Goal: Transaction & Acquisition: Purchase product/service

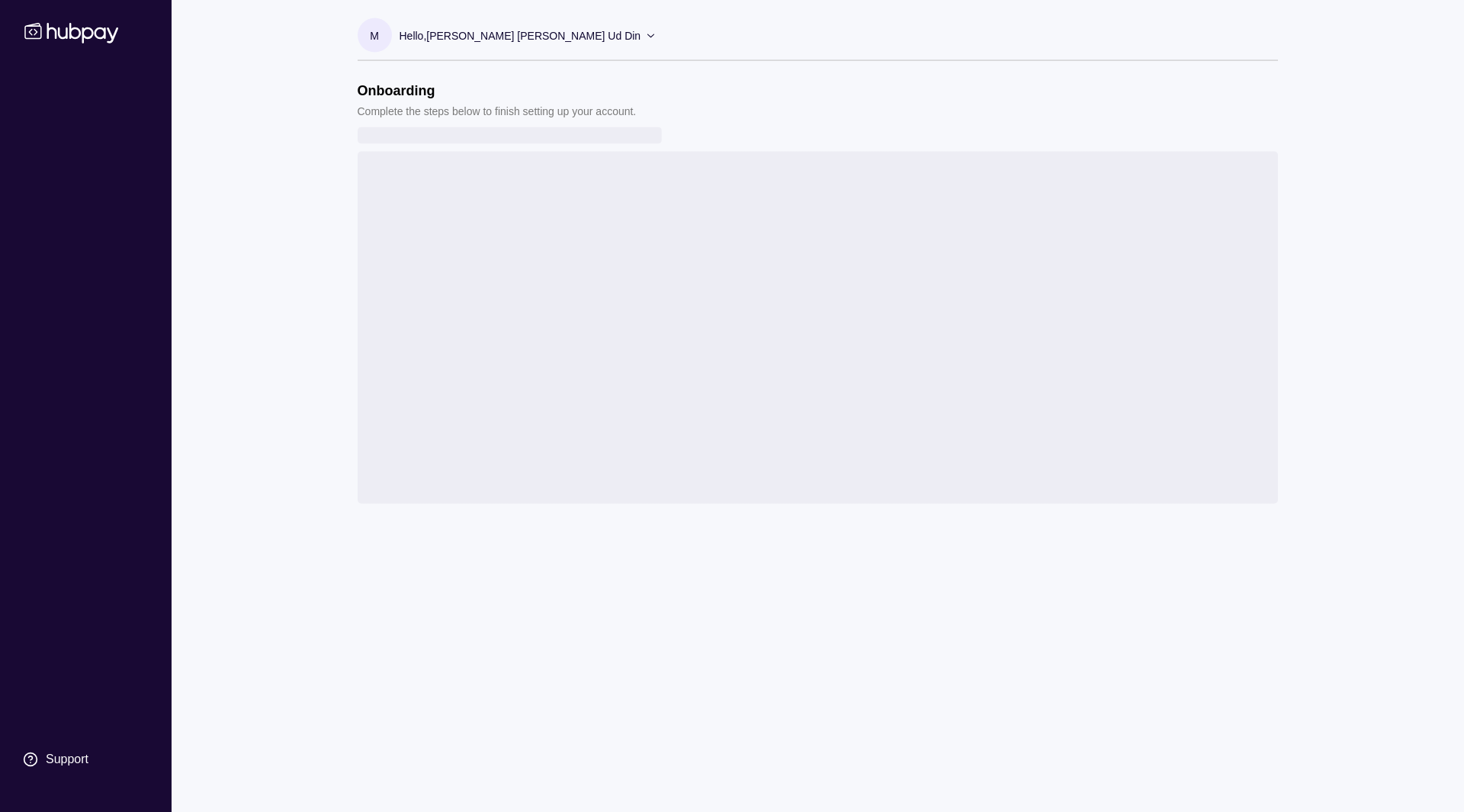
click at [439, 432] on div "Register your account Let's start with the basics. Confirm your account details…" at bounding box center [817, 328] width 920 height 352
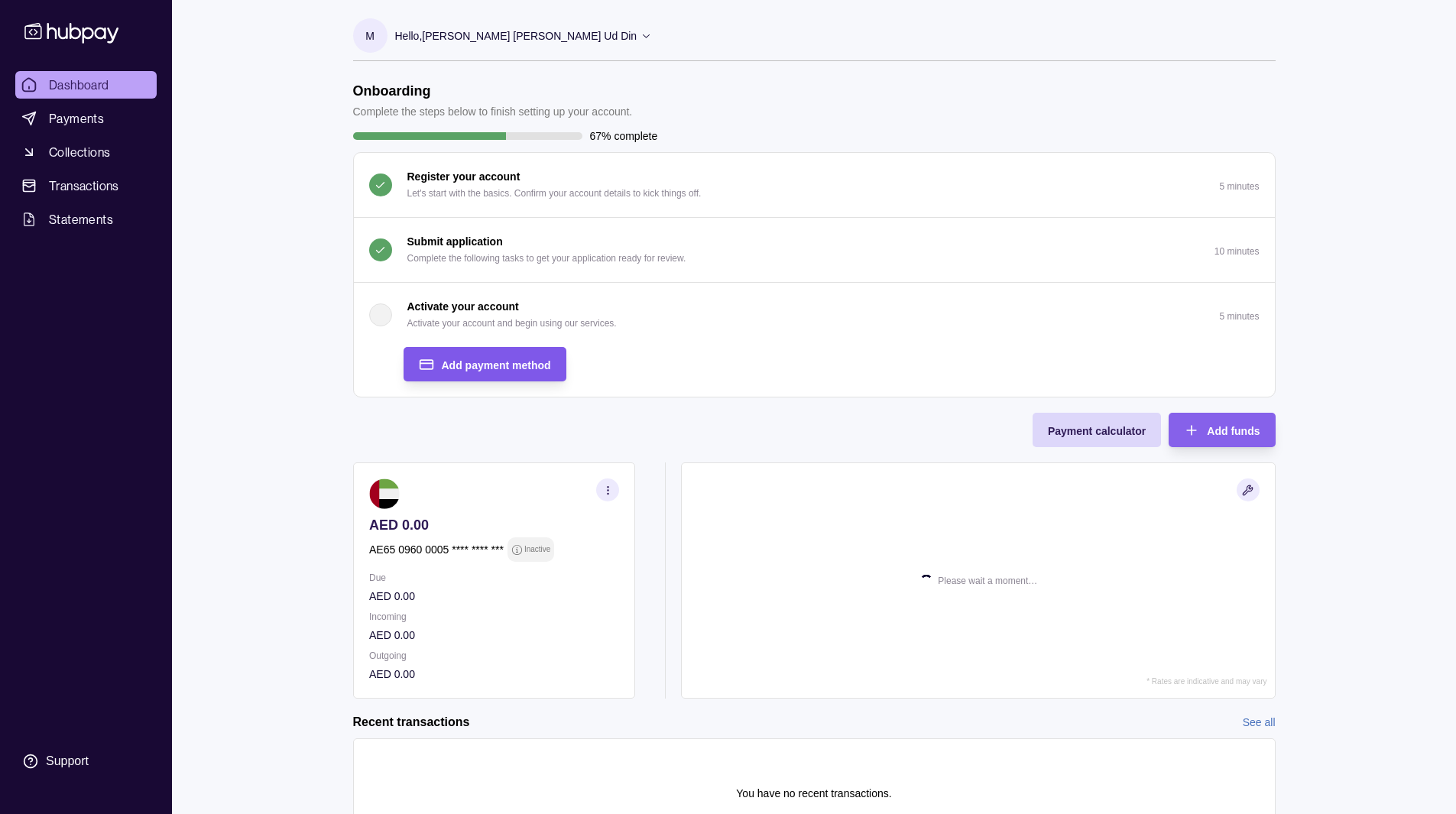
click at [456, 360] on span "Add payment method" at bounding box center [496, 364] width 109 height 12
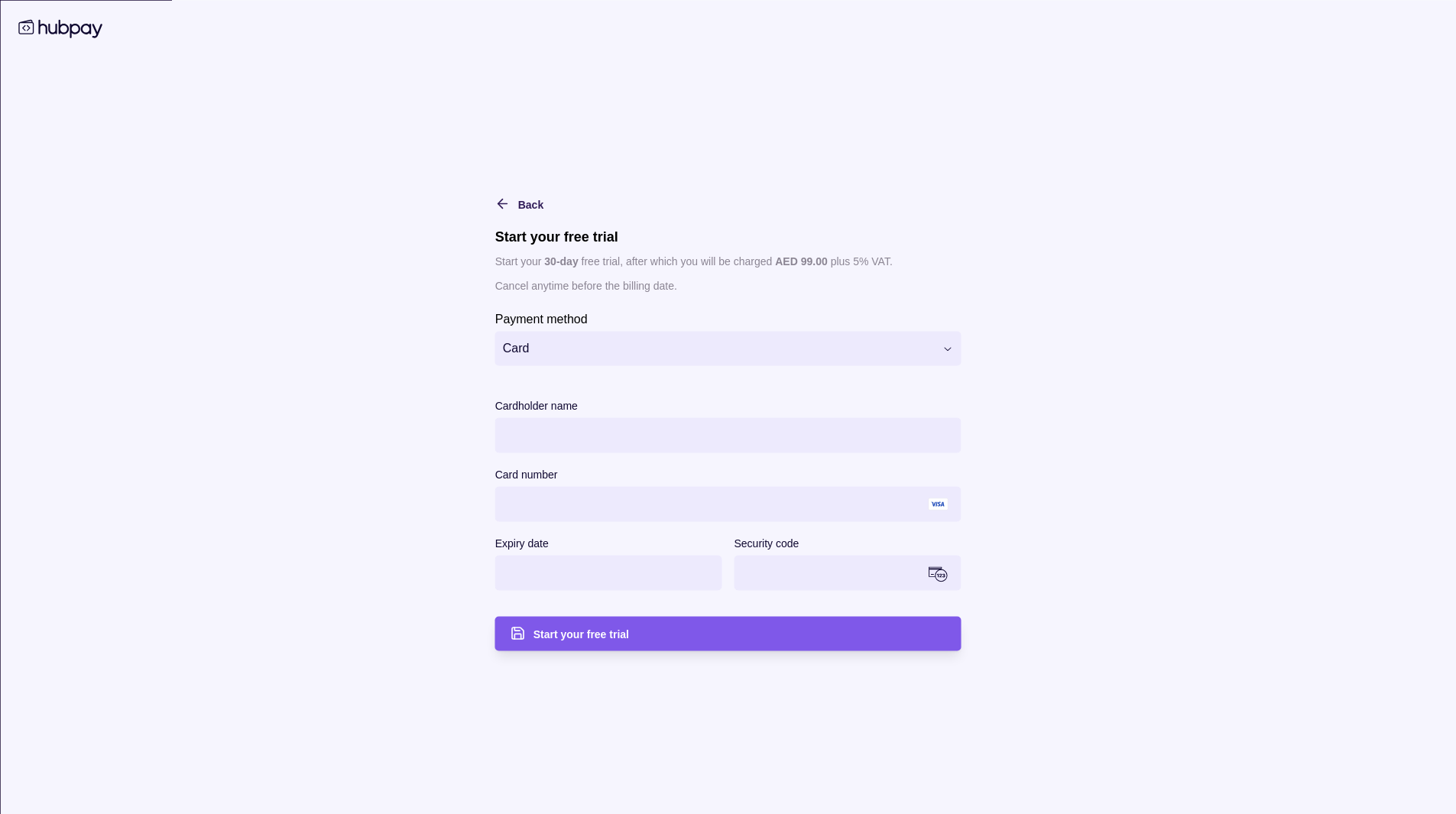
click at [556, 631] on span "Start your free trial" at bounding box center [581, 633] width 95 height 12
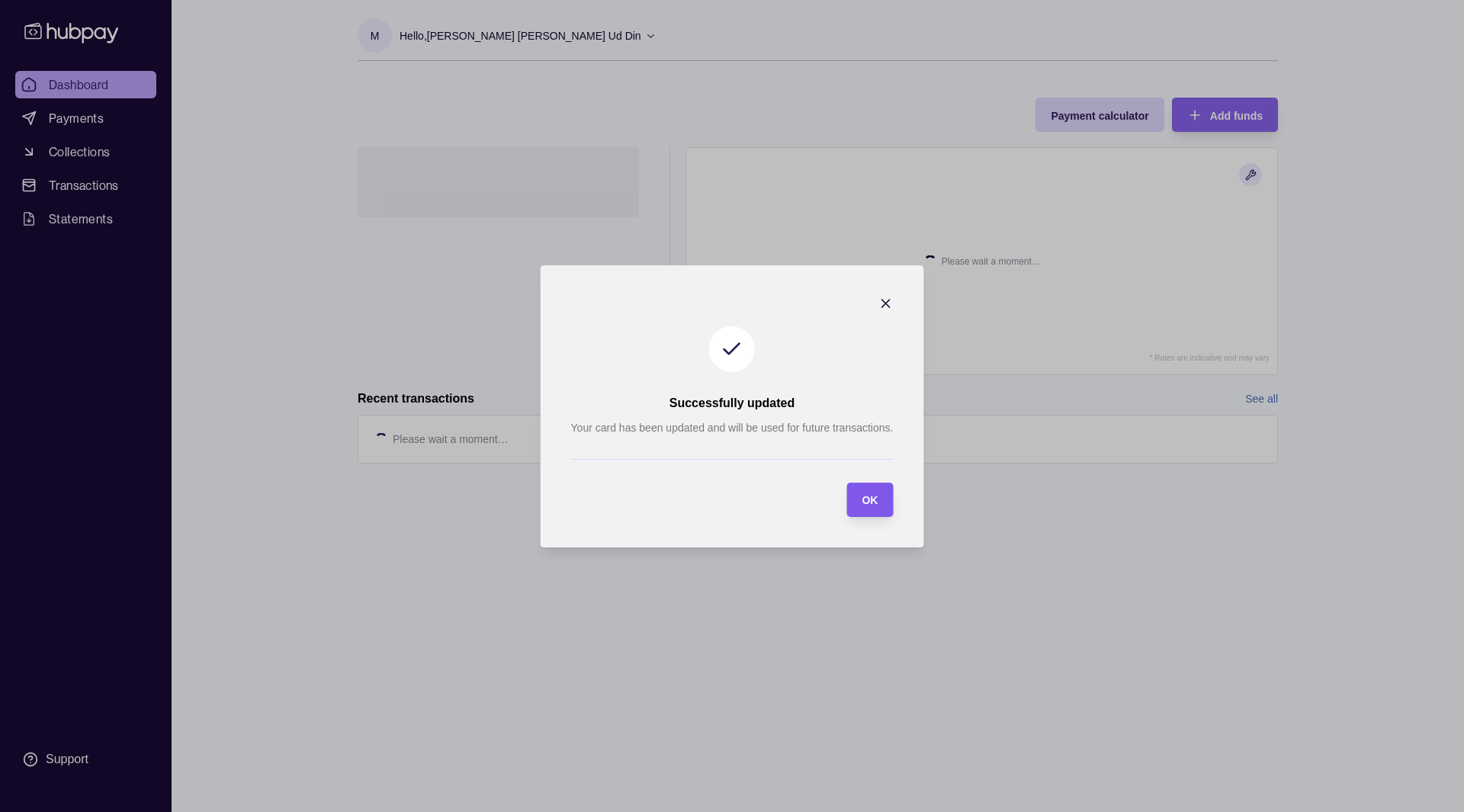
click at [870, 485] on div "OK" at bounding box center [857, 499] width 39 height 34
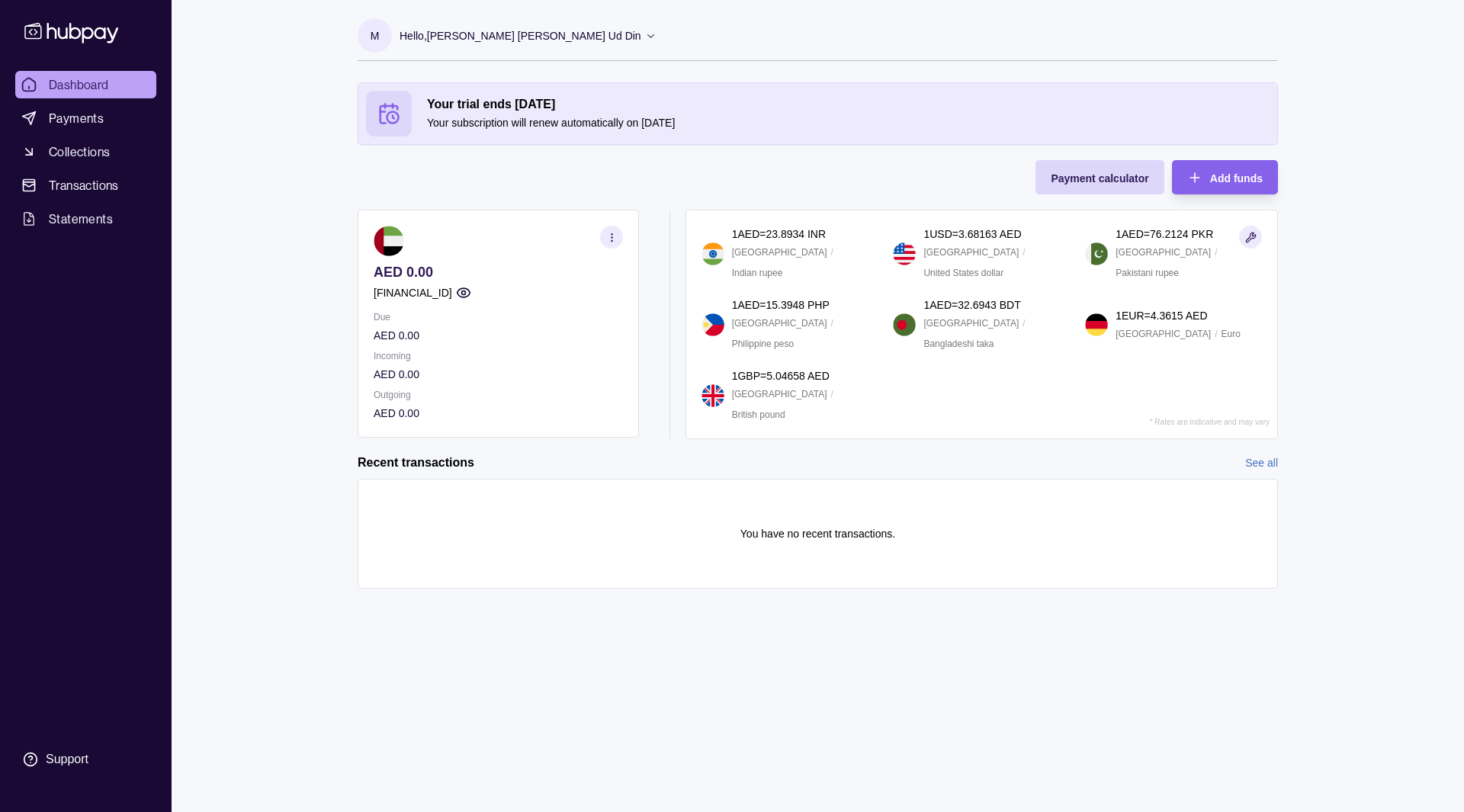
click at [470, 291] on icon "button" at bounding box center [463, 293] width 13 height 10
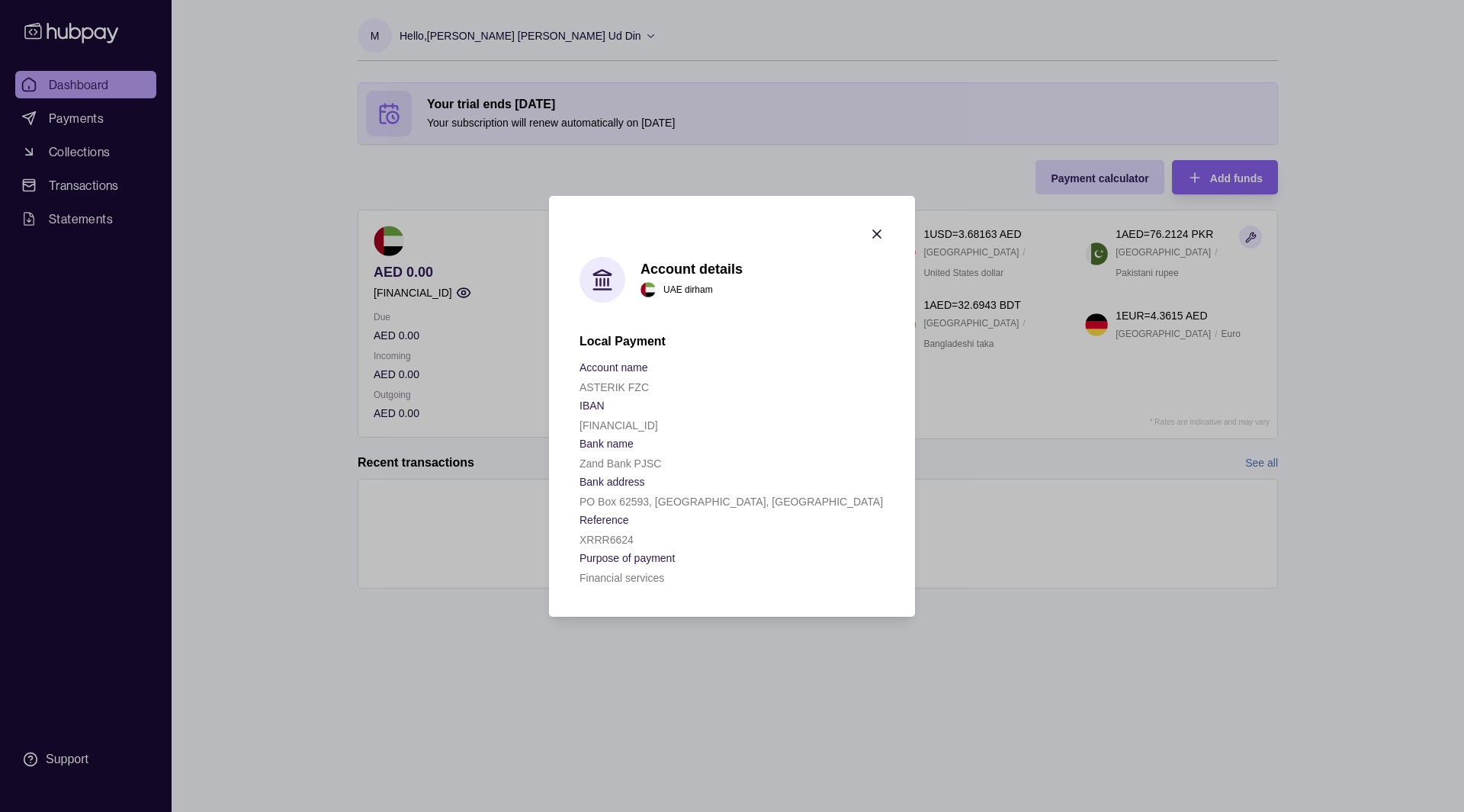
click at [586, 463] on p "Zand Bank PJSC" at bounding box center [620, 463] width 82 height 12
copy p "Zand Bank PJSC"
click at [680, 499] on p "PO Box 62593, Dubai, UAE" at bounding box center [731, 501] width 303 height 12
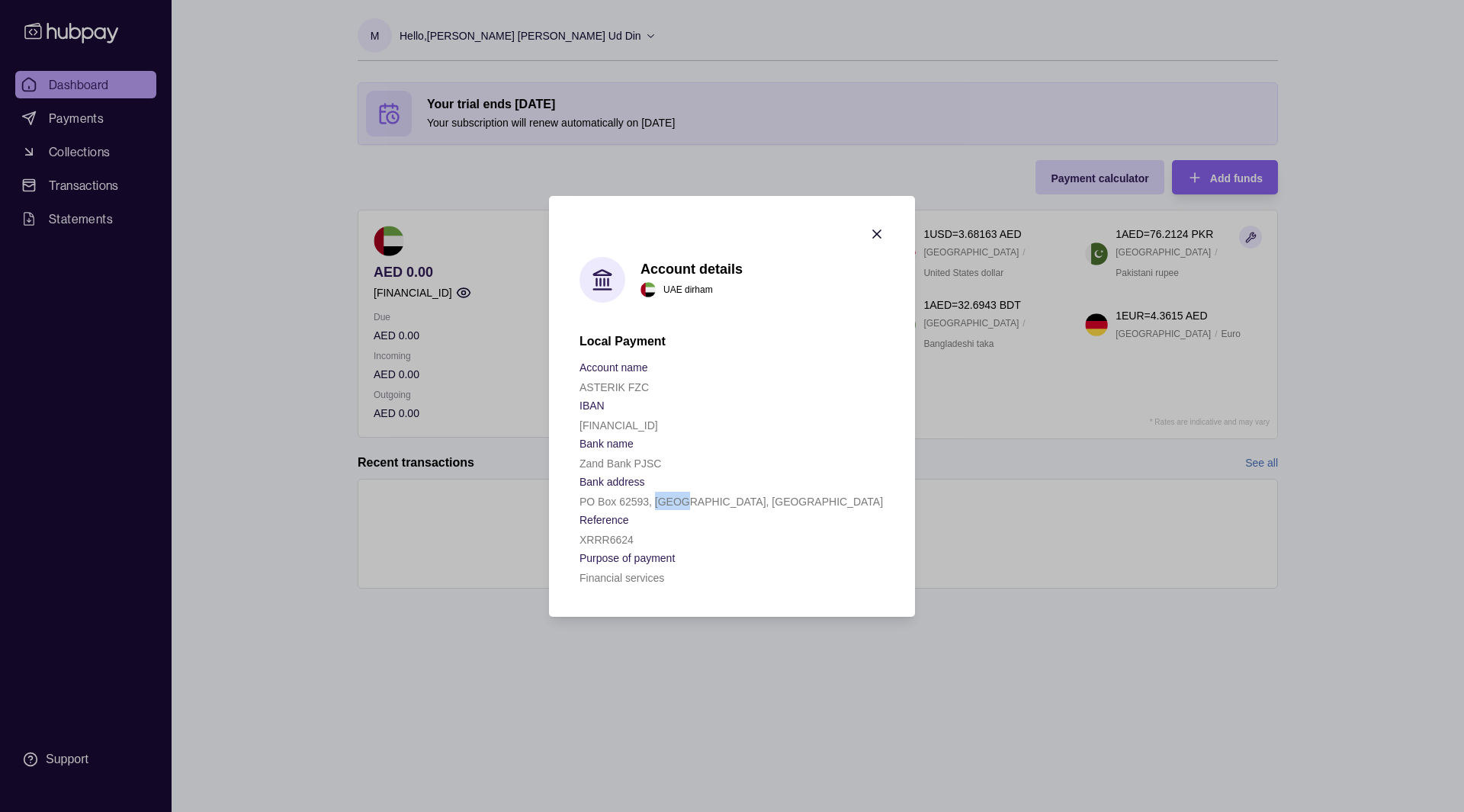
click at [680, 499] on p "PO Box 62593, Dubai, UAE" at bounding box center [731, 501] width 303 height 12
click at [672, 535] on div "XRRR6624" at bounding box center [732, 538] width 305 height 18
click at [876, 236] on icon "button" at bounding box center [876, 233] width 15 height 15
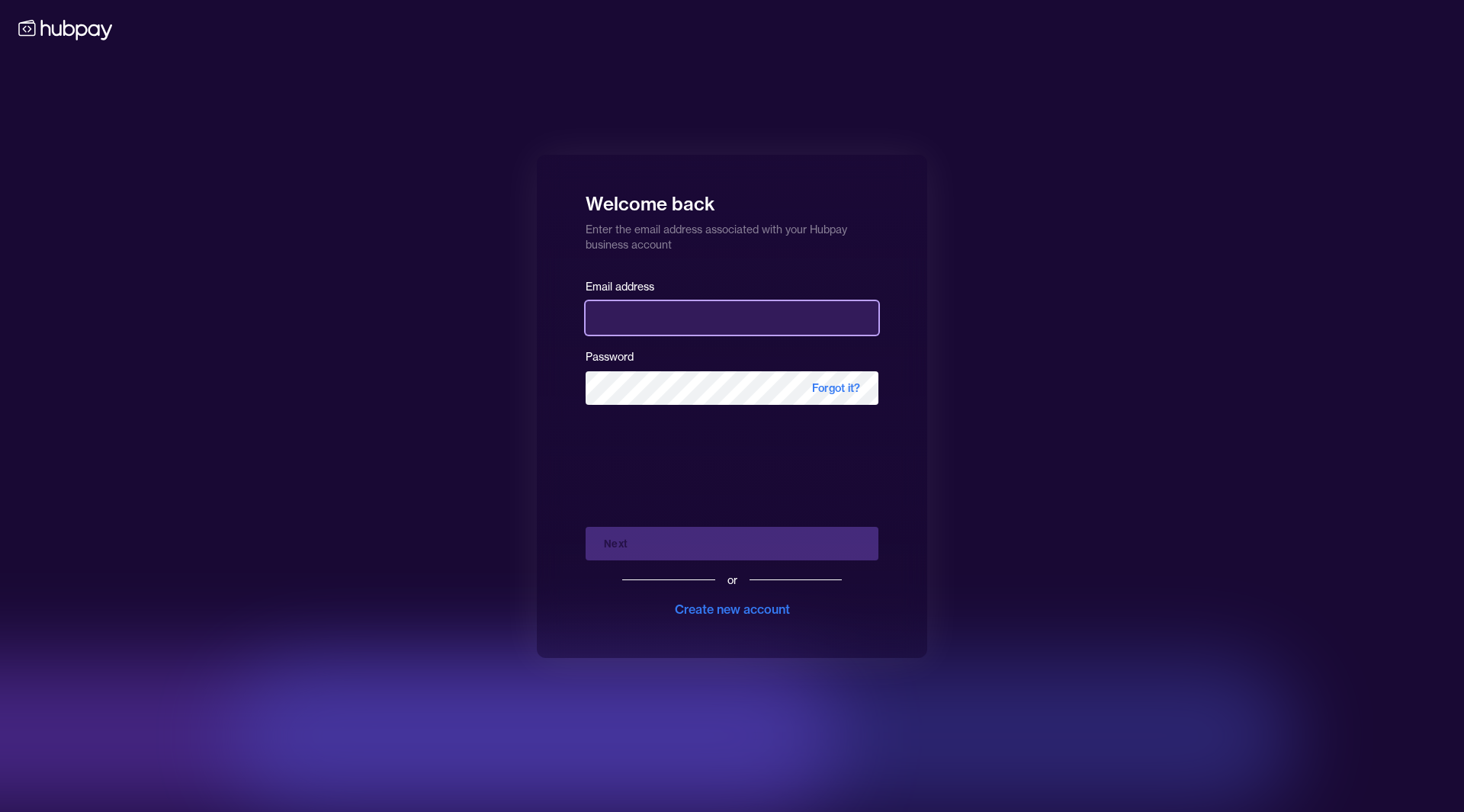
click at [803, 301] on input "email" at bounding box center [732, 317] width 293 height 33
type input "**********"
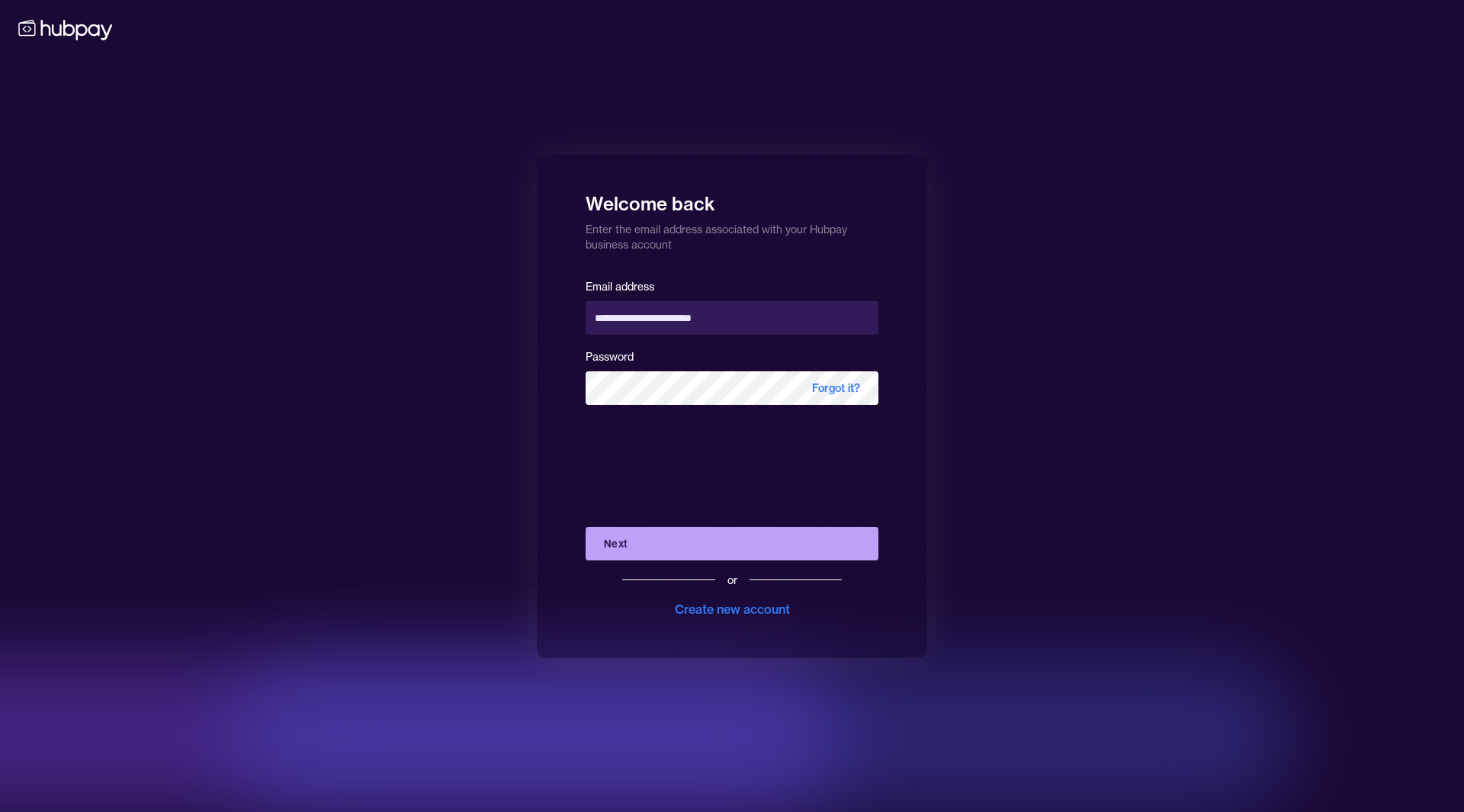
click at [711, 540] on button "Next" at bounding box center [732, 544] width 293 height 33
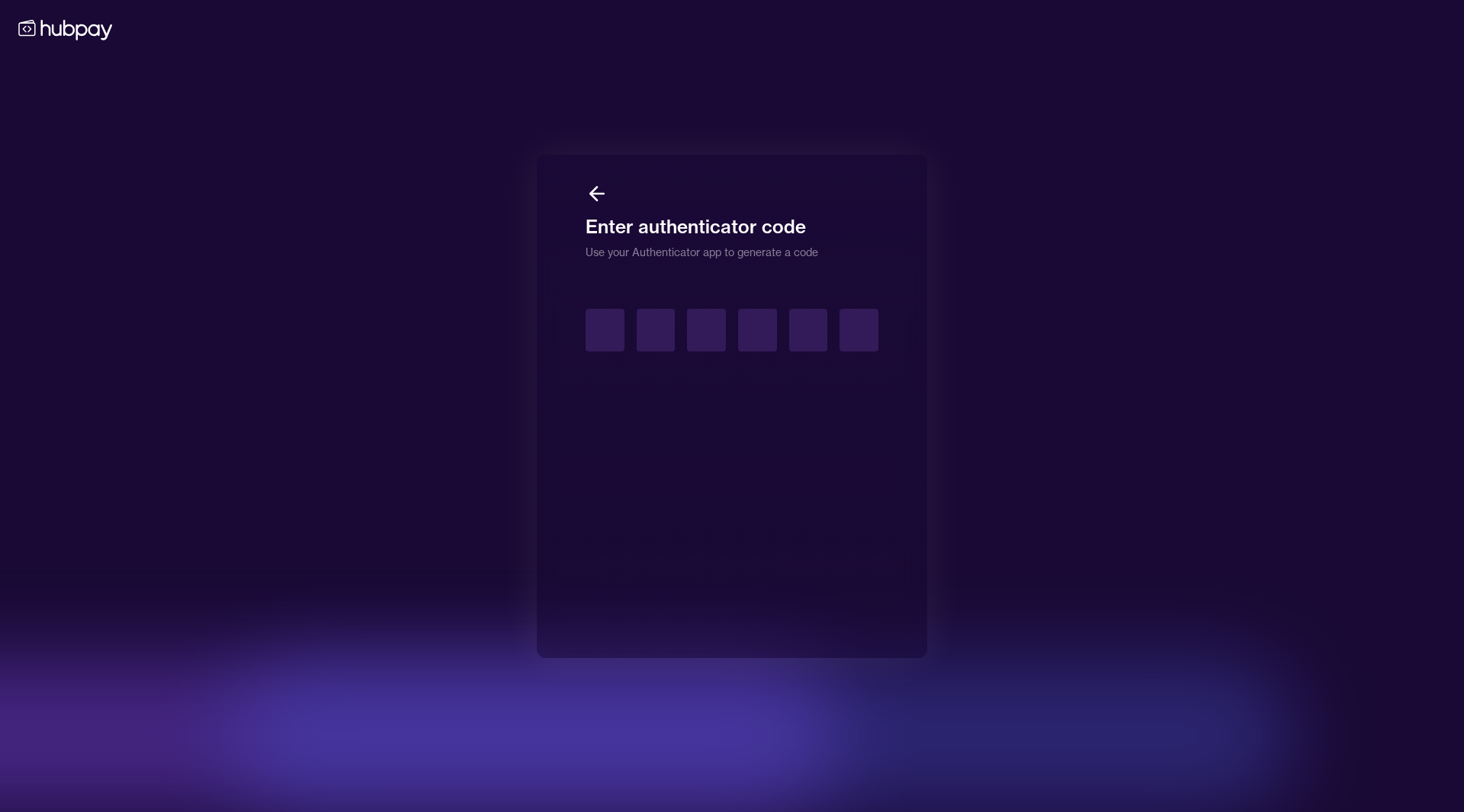
type input "*"
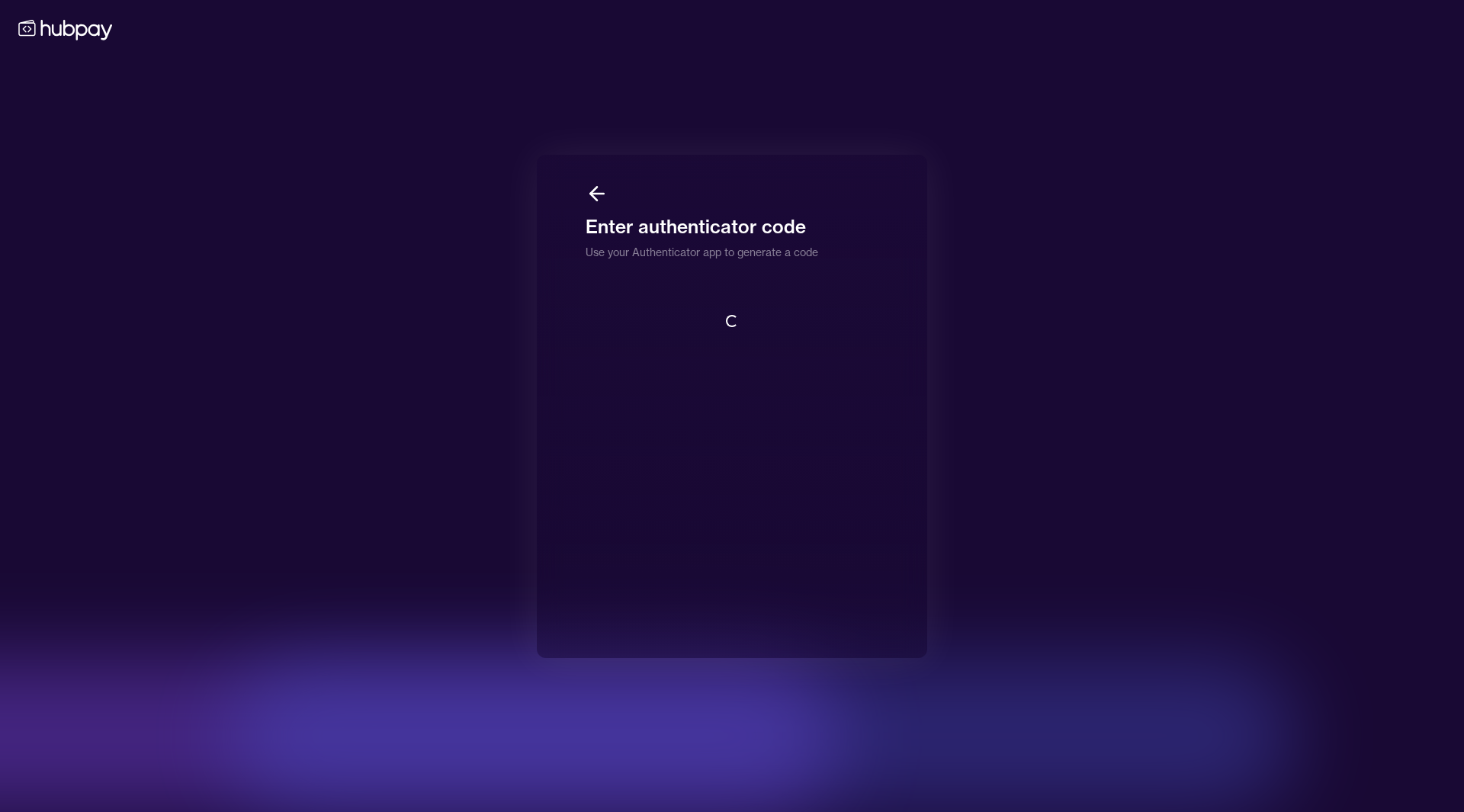
scroll to position [2, 0]
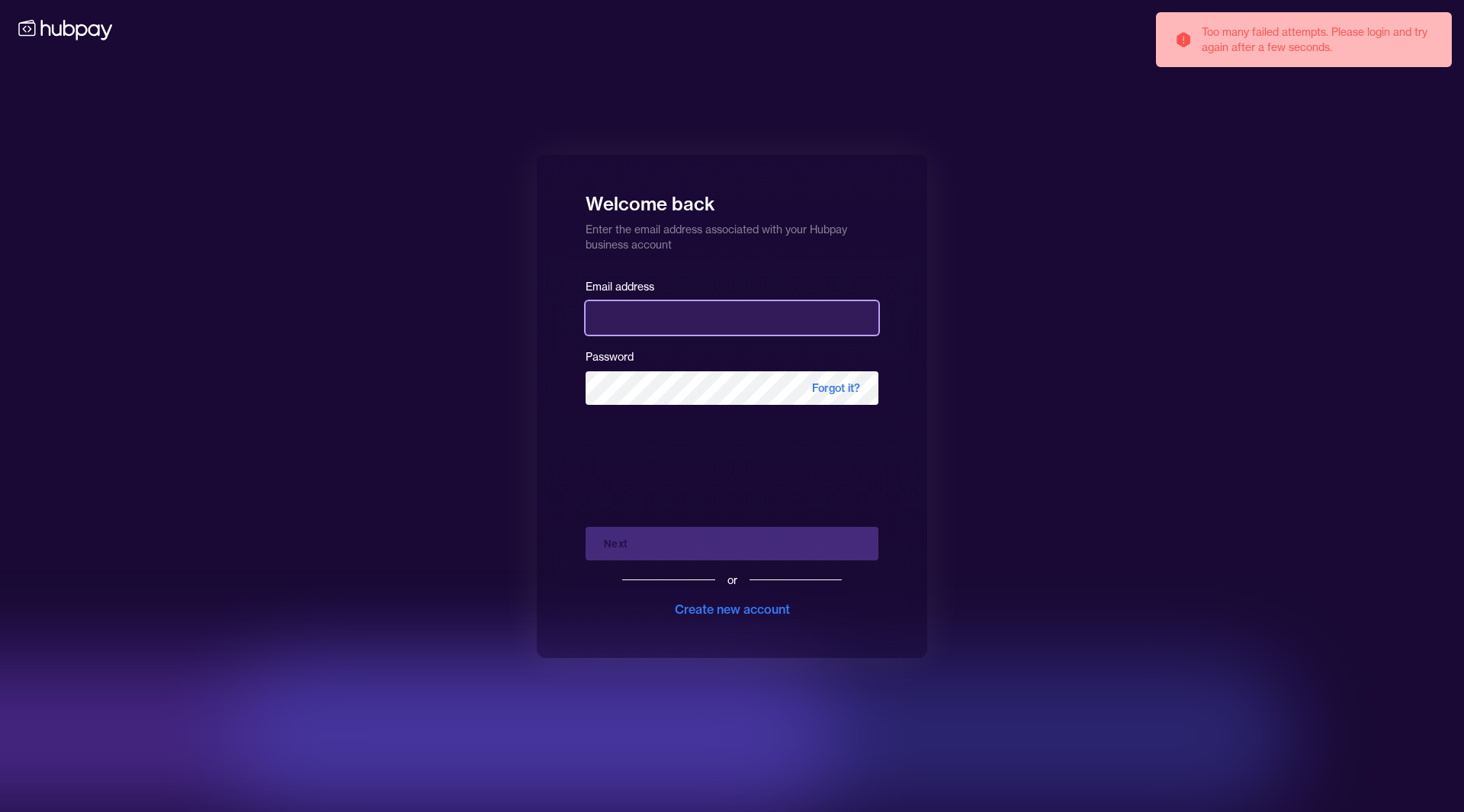
click at [699, 317] on input "email" at bounding box center [732, 317] width 293 height 33
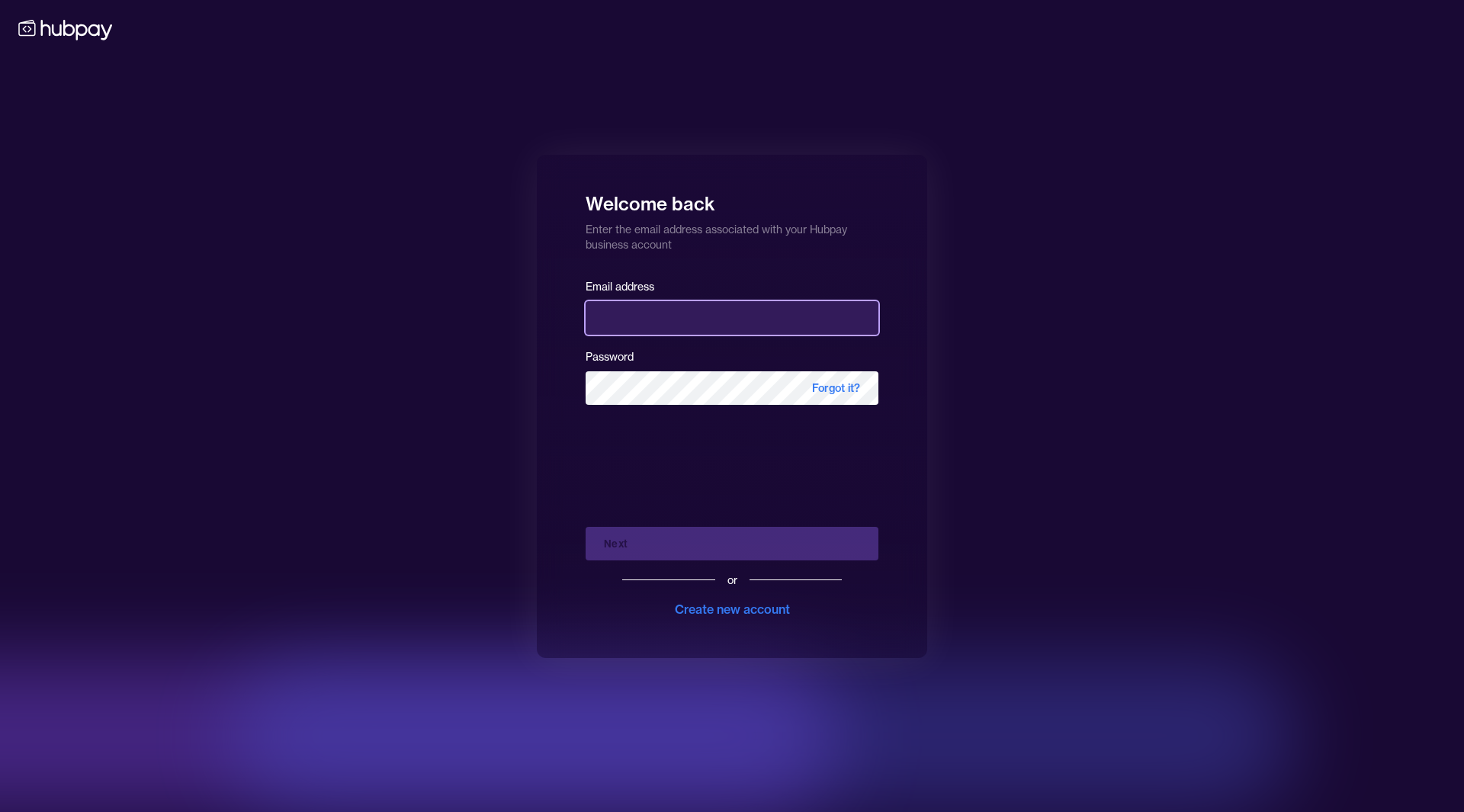
type input "**********"
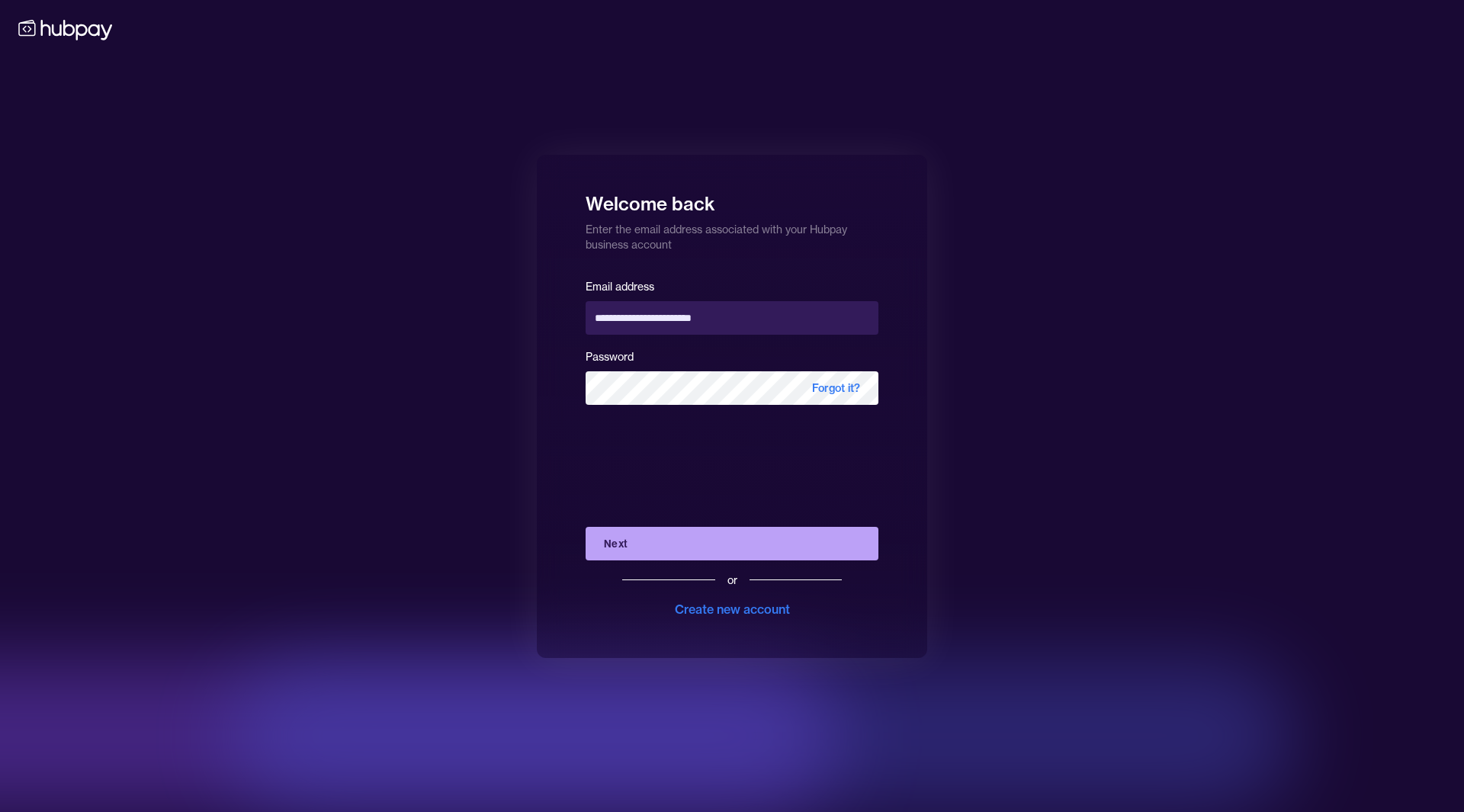
click at [645, 545] on button "Next" at bounding box center [732, 544] width 293 height 33
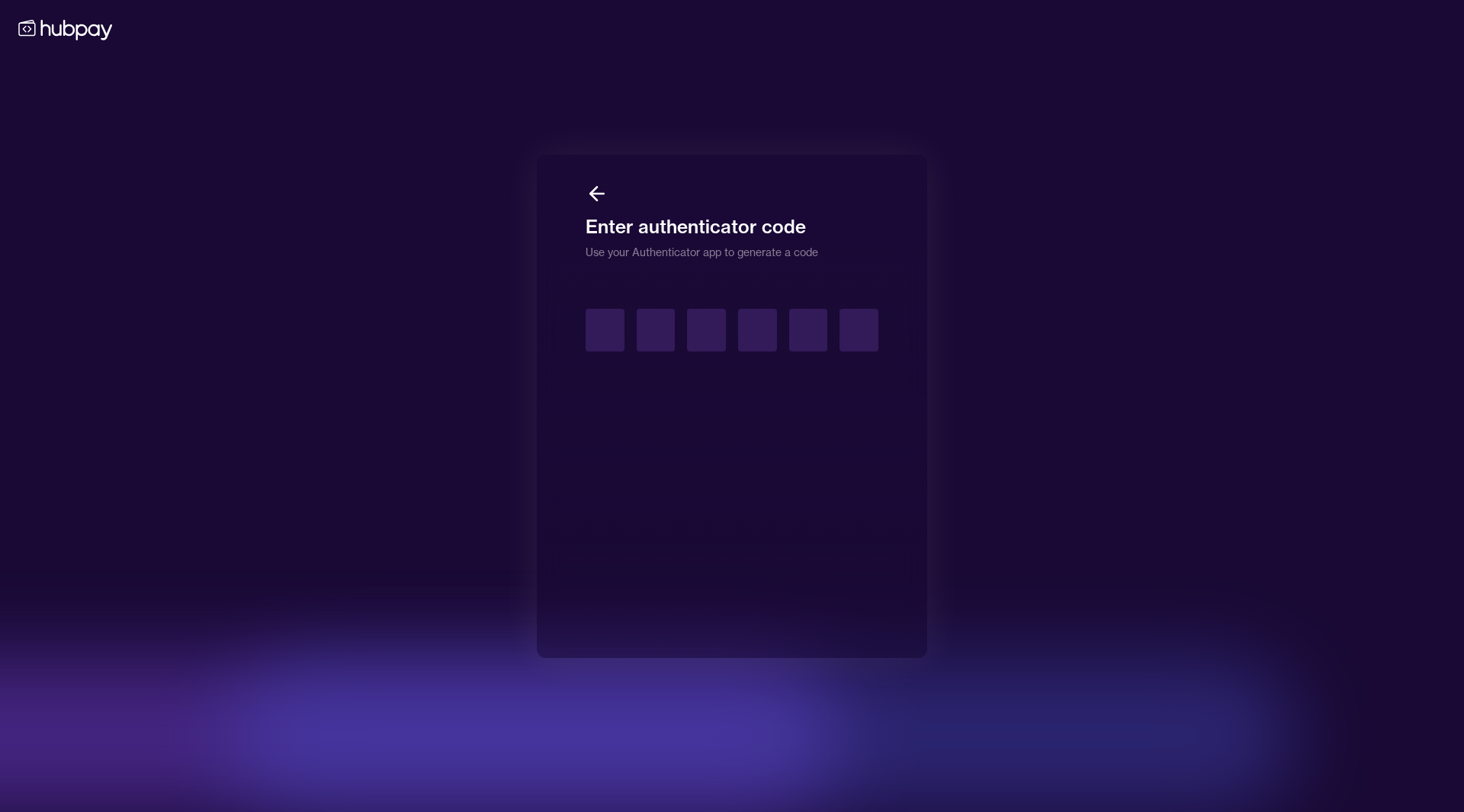
type input "*"
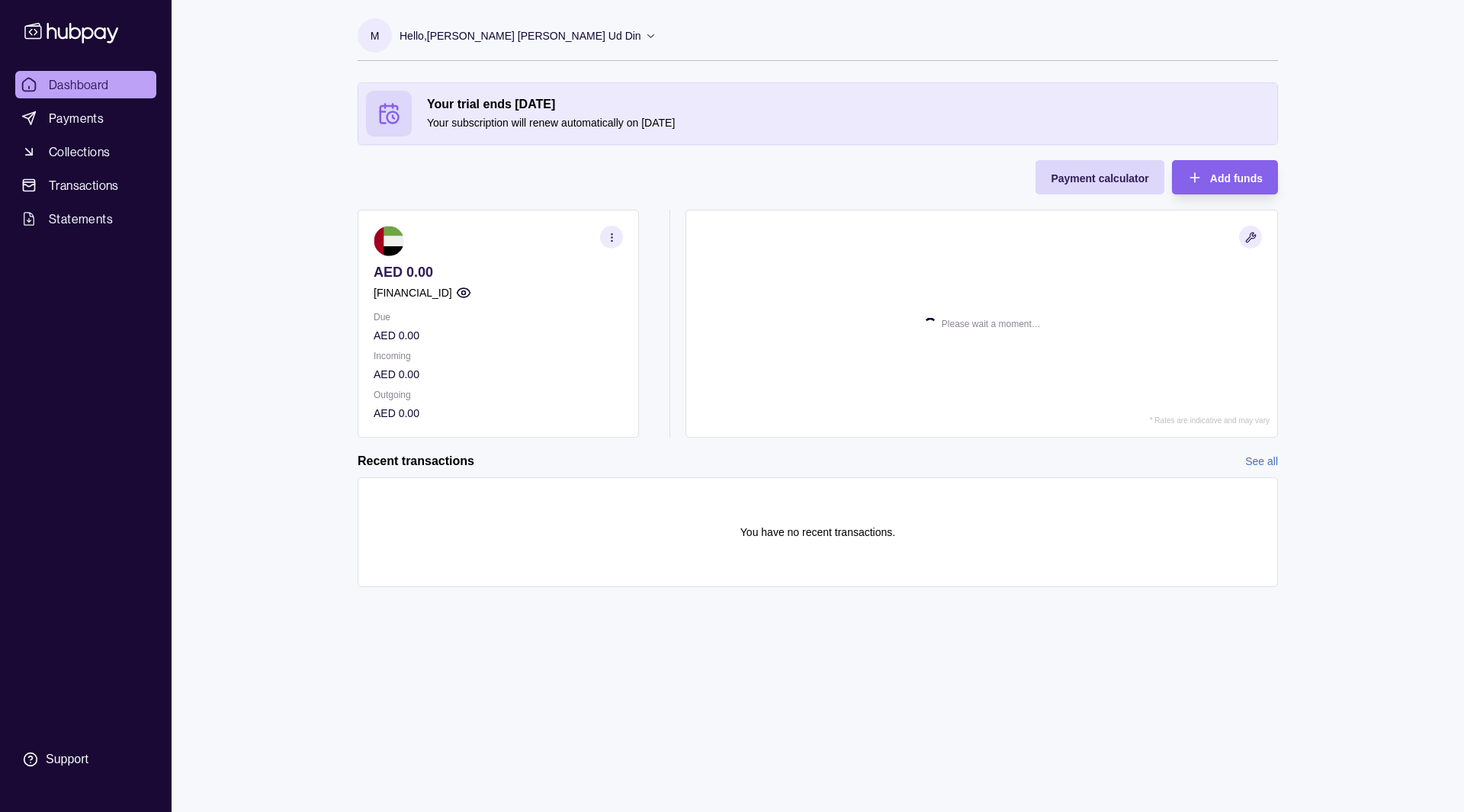
click at [472, 294] on icon "button" at bounding box center [463, 292] width 15 height 15
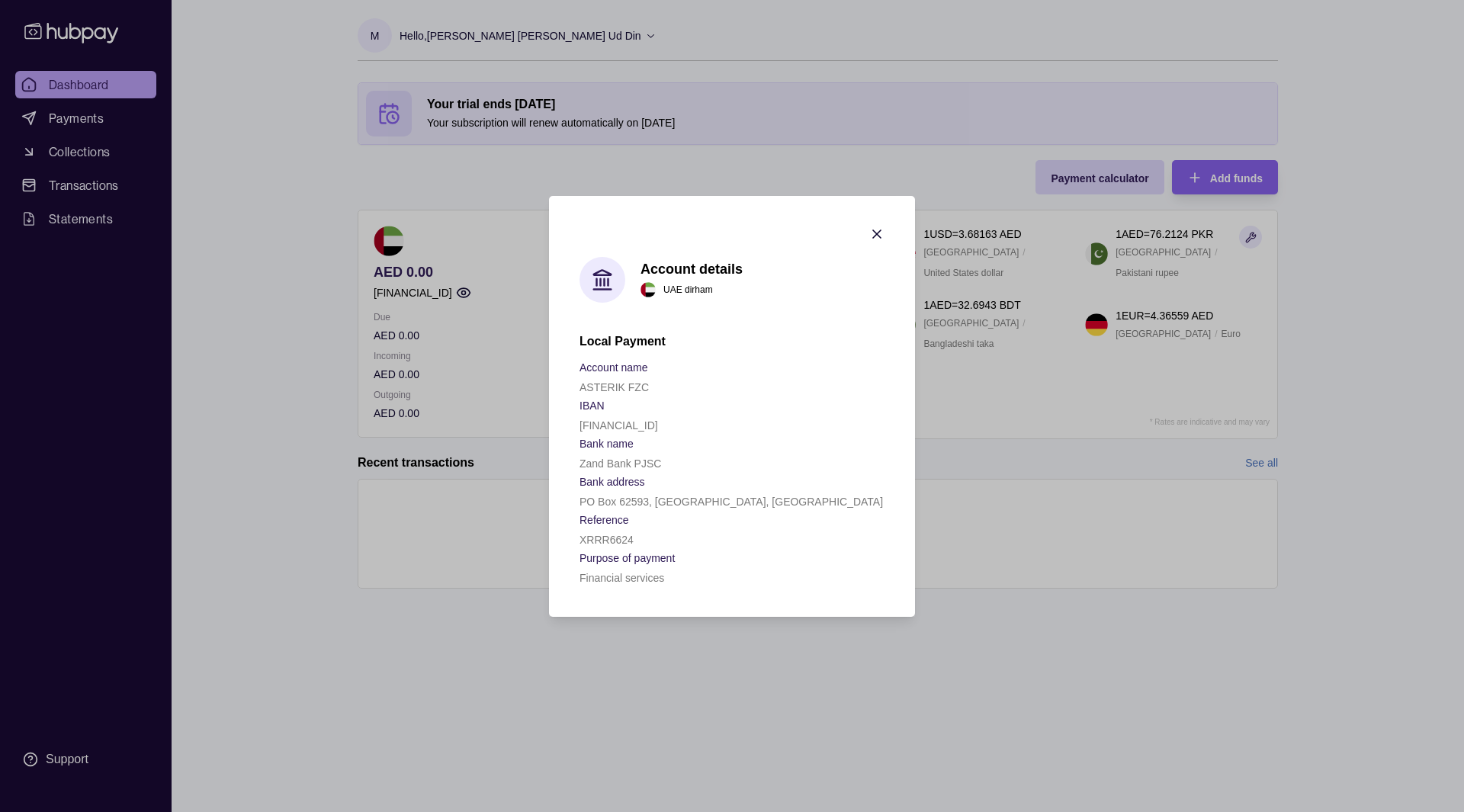
click at [605, 343] on h2 "Local Payment" at bounding box center [732, 341] width 305 height 17
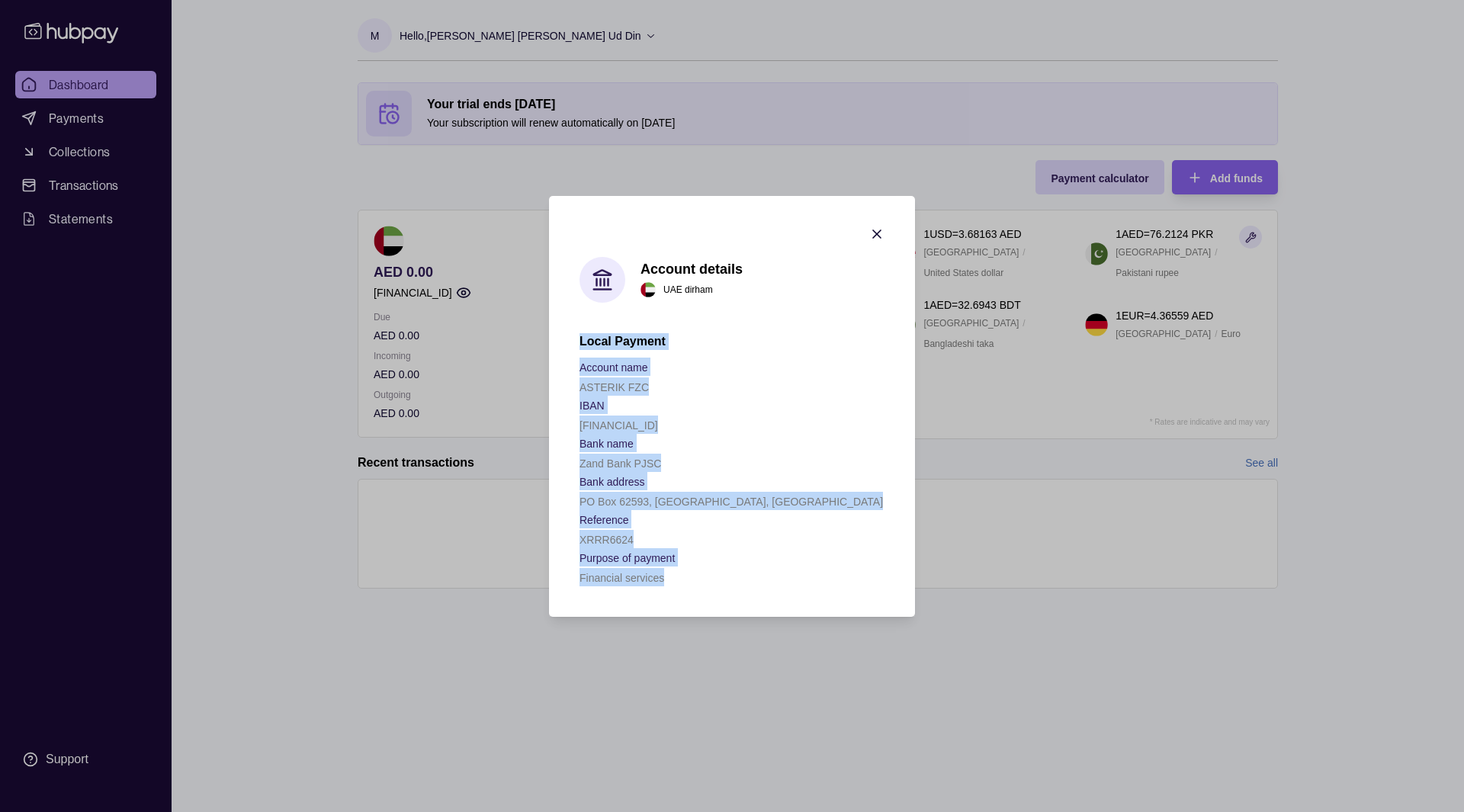
copy div "Local Payment Account name ASTERIK FZC IBAN AE030960000536060003026 Bank name Z…"
click at [878, 233] on icon "button" at bounding box center [876, 233] width 15 height 15
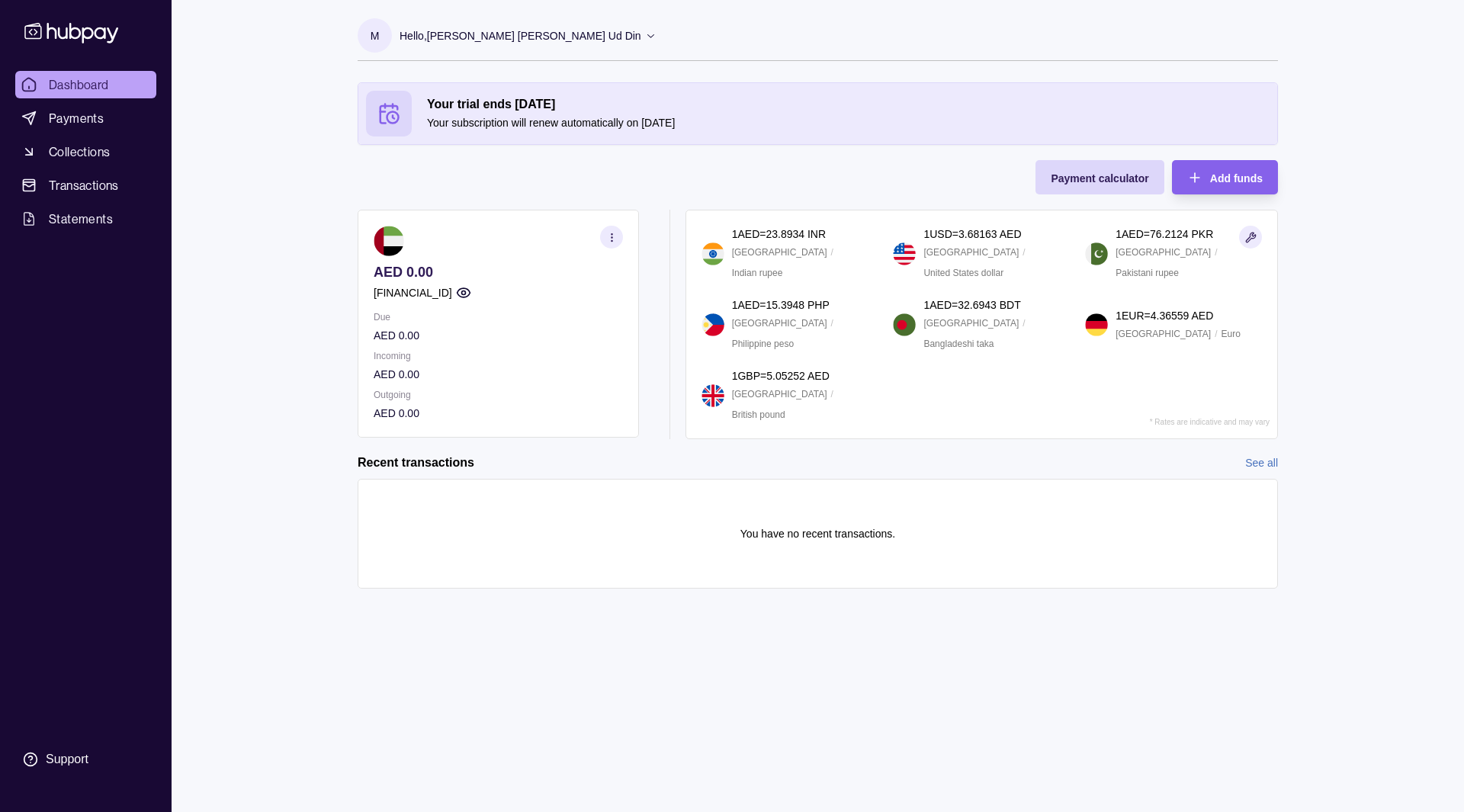
click at [639, 459] on div "Recent transactions See all" at bounding box center [817, 462] width 920 height 17
click at [106, 217] on span "Statements" at bounding box center [80, 218] width 64 height 18
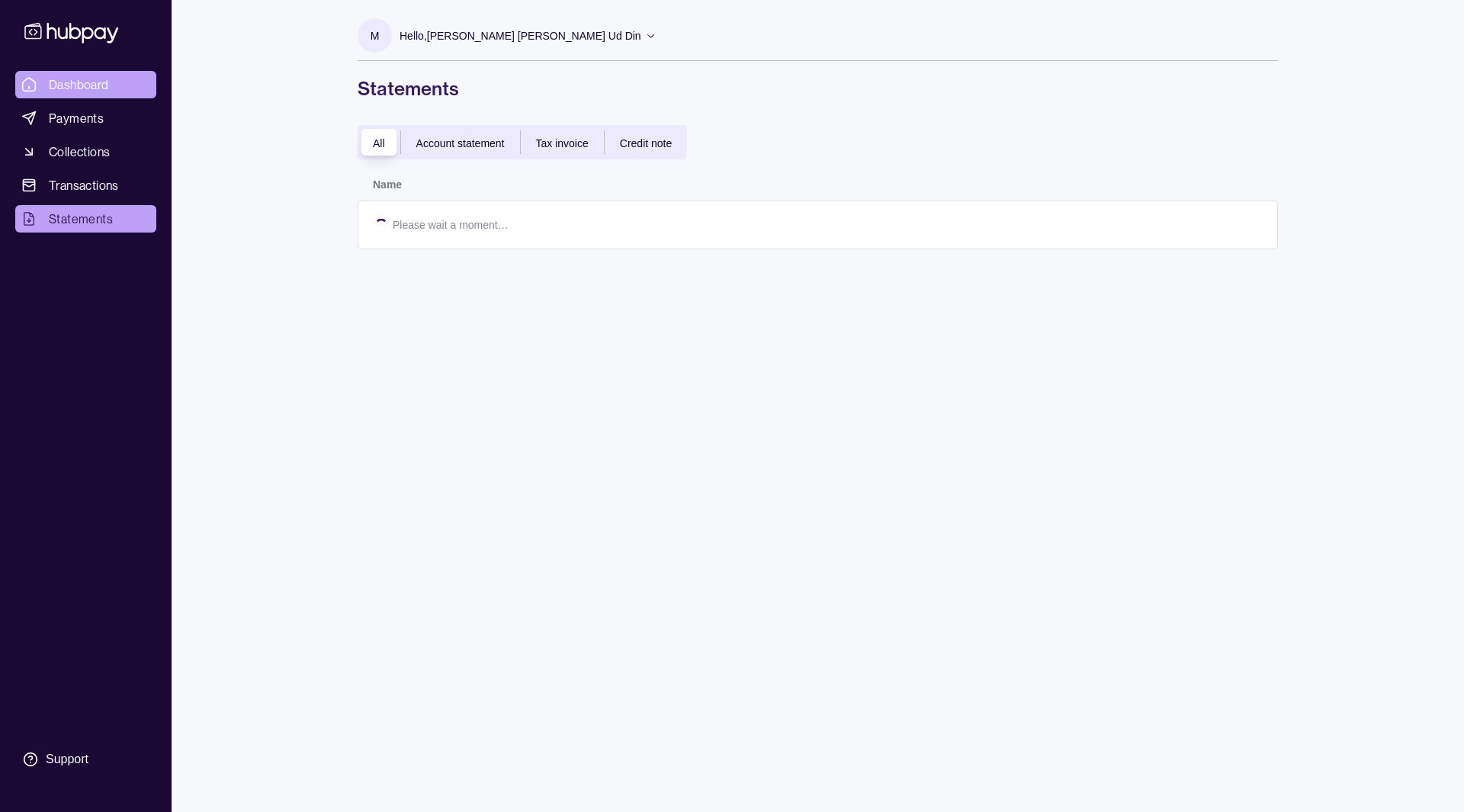
click at [79, 87] on span "Dashboard" at bounding box center [79, 84] width 60 height 18
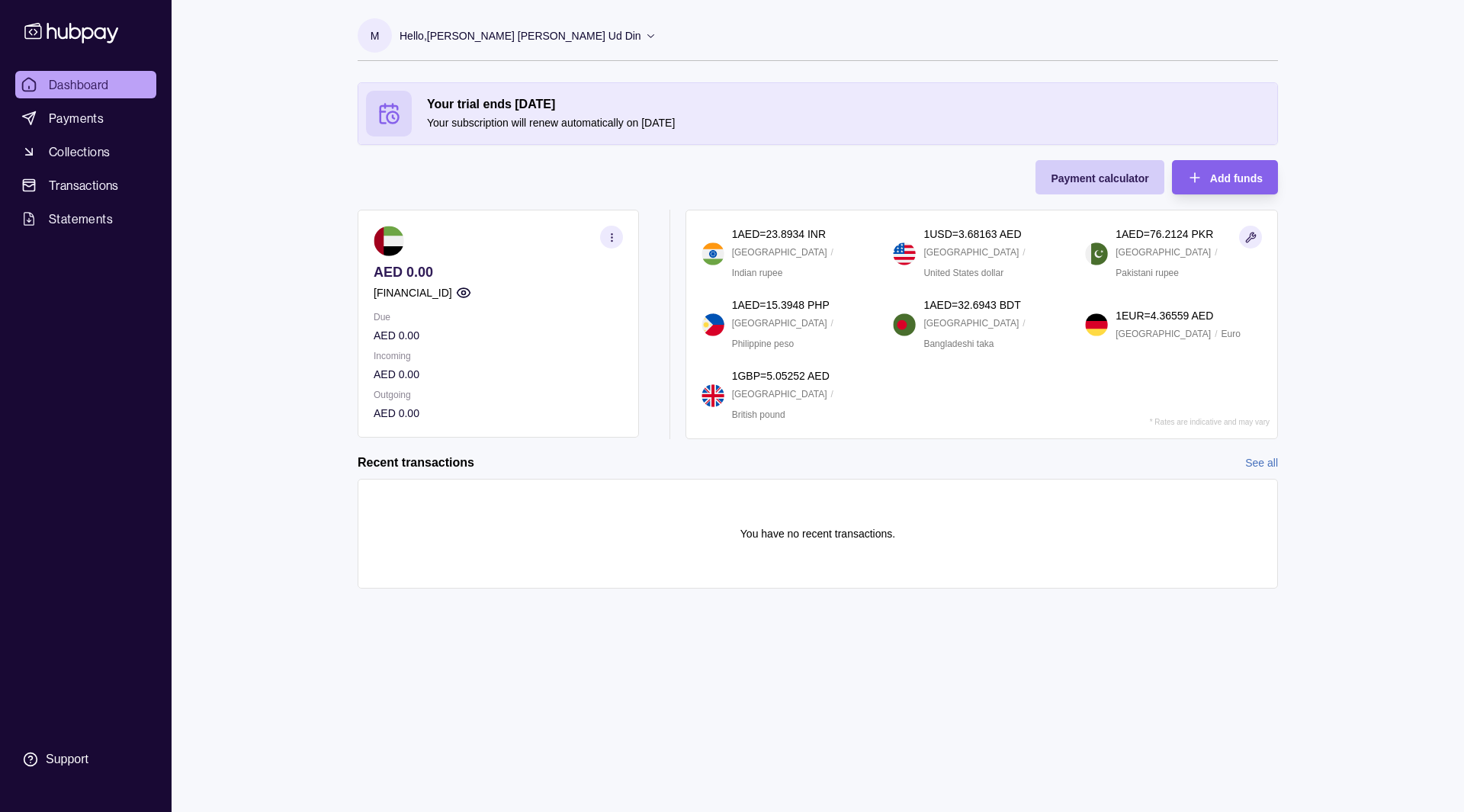
click at [1064, 184] on div "Payment calculator" at bounding box center [1099, 177] width 98 height 18
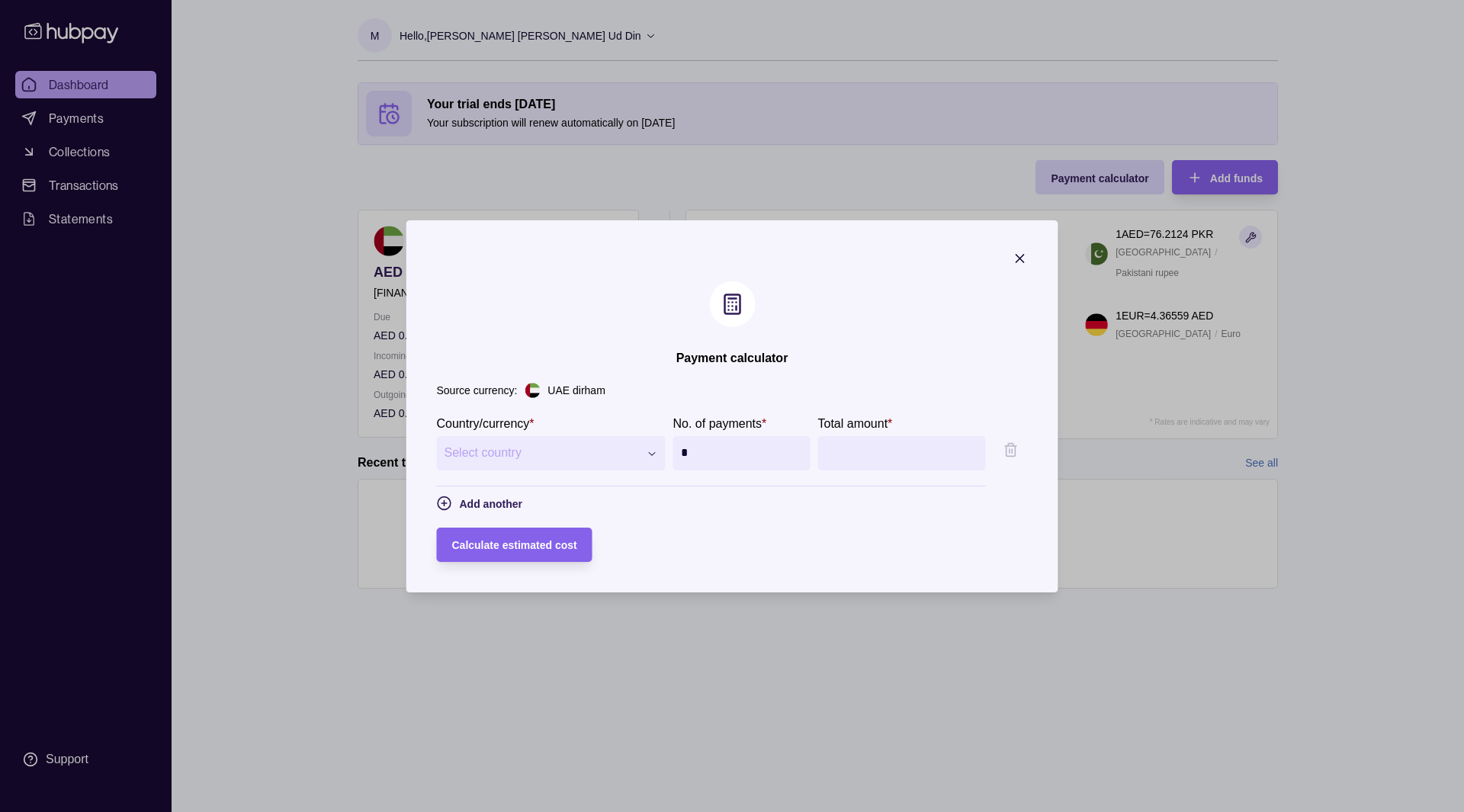
click at [686, 448] on input "*" at bounding box center [742, 452] width 122 height 34
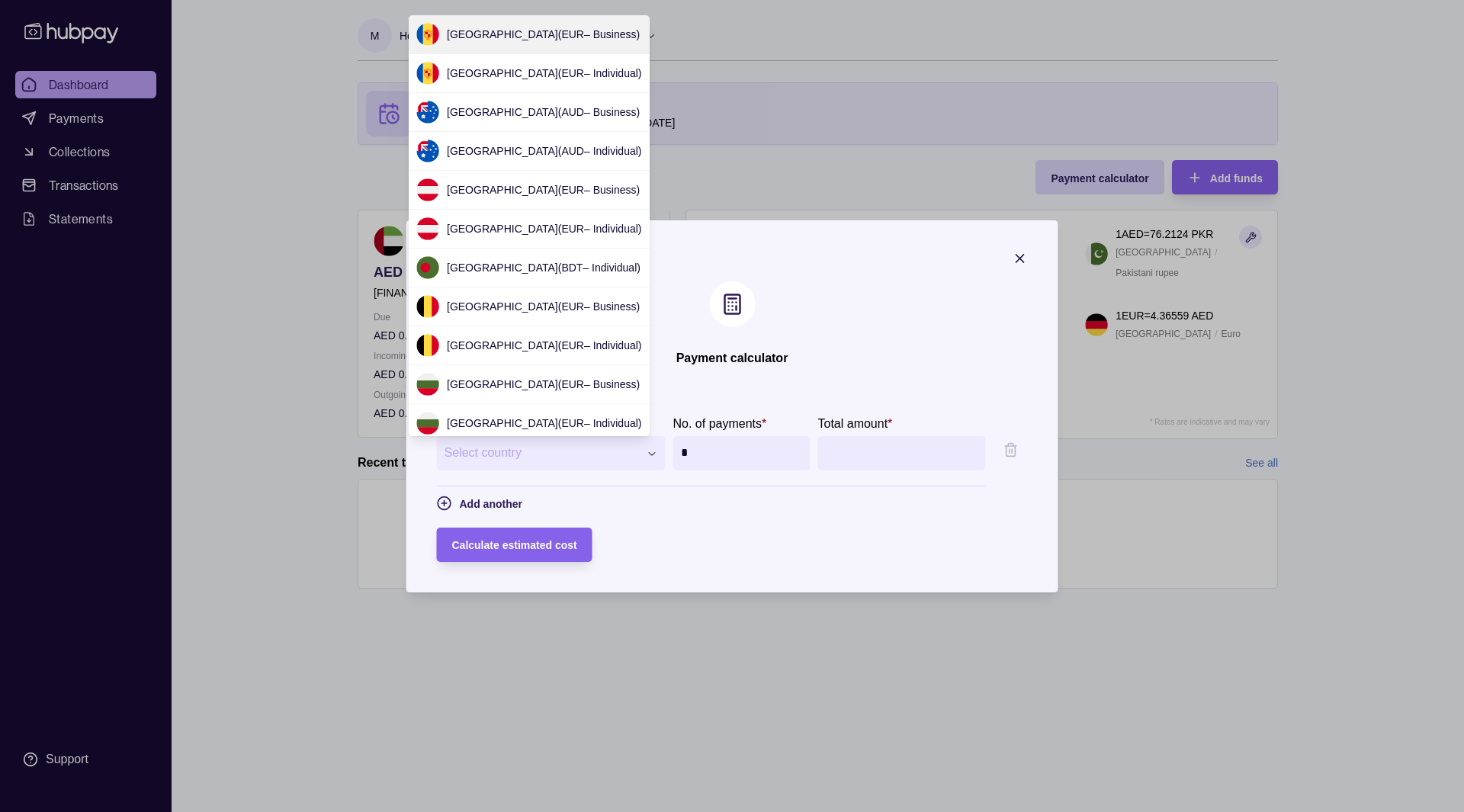
click at [598, 811] on div "**********" at bounding box center [732, 812] width 1464 height 0
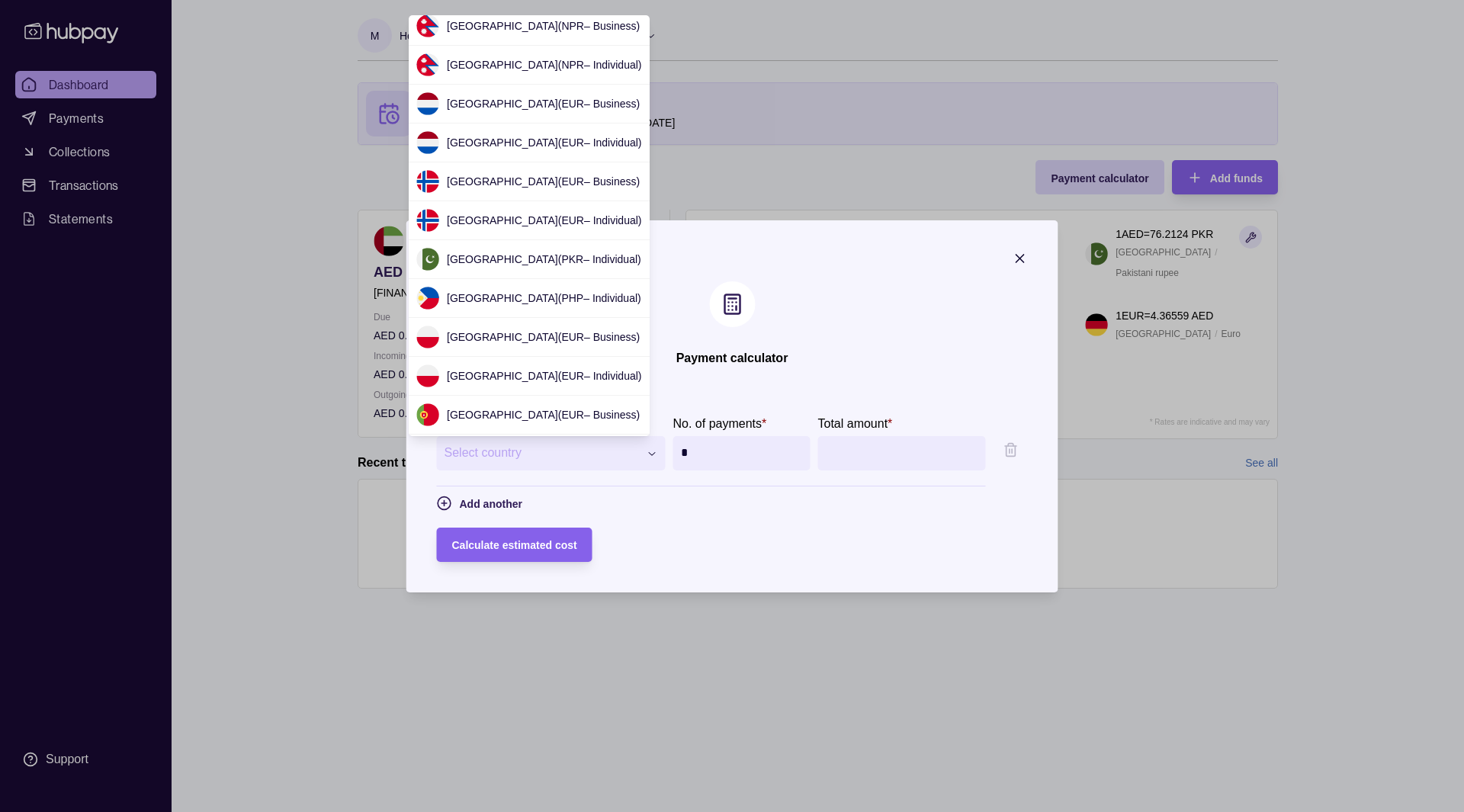
scroll to position [2222, 0]
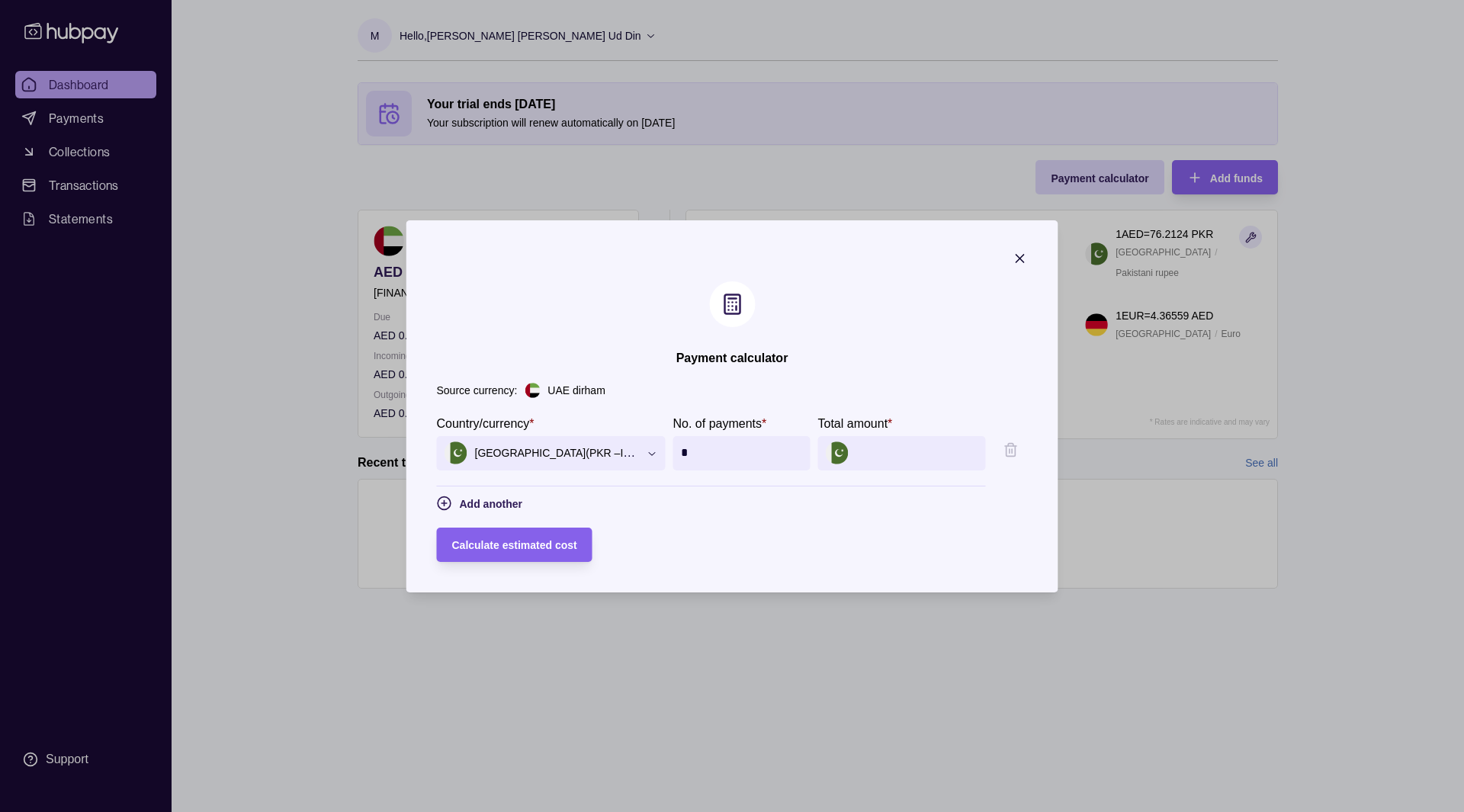
click at [893, 454] on input "Total amount *" at bounding box center [918, 452] width 122 height 34
click at [749, 448] on input "*" at bounding box center [742, 452] width 122 height 34
type input "*"
type input "*****"
click at [825, 391] on div "UAE dirham" at bounding box center [776, 390] width 503 height 17
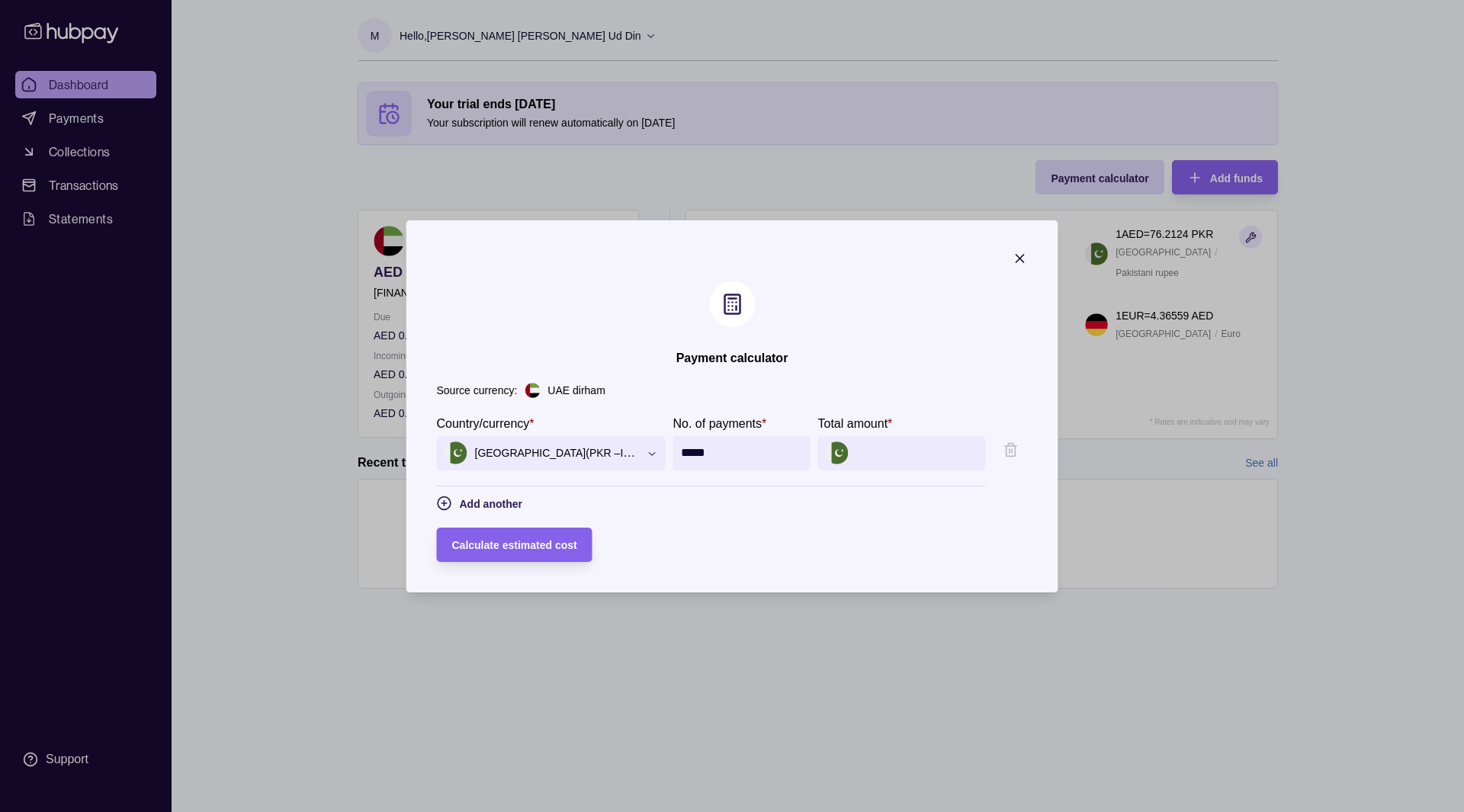
click at [914, 448] on input "Total amount *" at bounding box center [918, 452] width 122 height 34
click at [905, 502] on section "**********" at bounding box center [732, 463] width 591 height 98
click at [1028, 258] on icon "button" at bounding box center [1019, 258] width 15 height 15
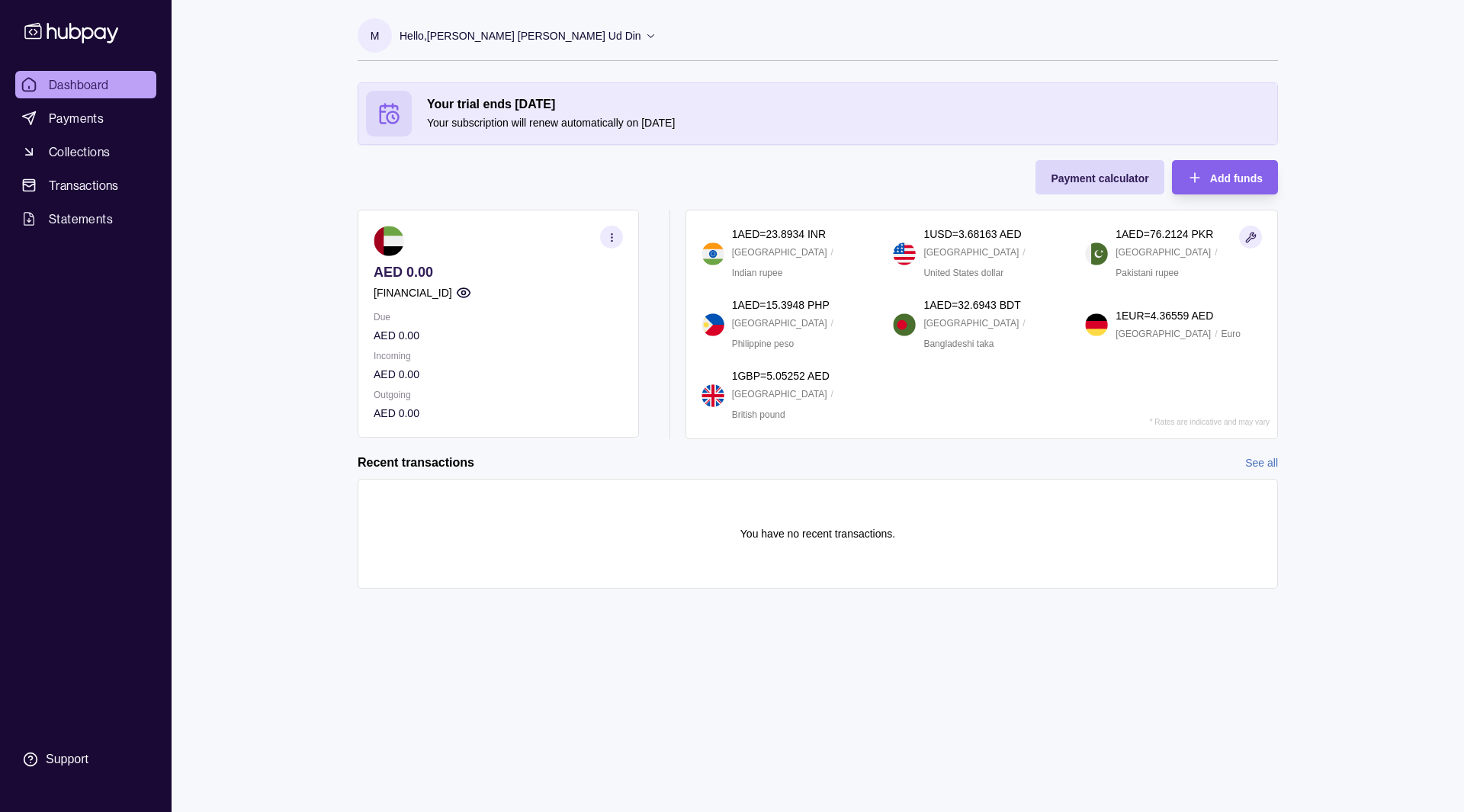
click at [477, 433] on section "AED 0.00 AE030960000536060003026 Due AED 0.00 Incoming AED 0.00 Outgoing AED 0.…" at bounding box center [498, 323] width 281 height 228
click at [75, 121] on span "Payments" at bounding box center [75, 117] width 55 height 18
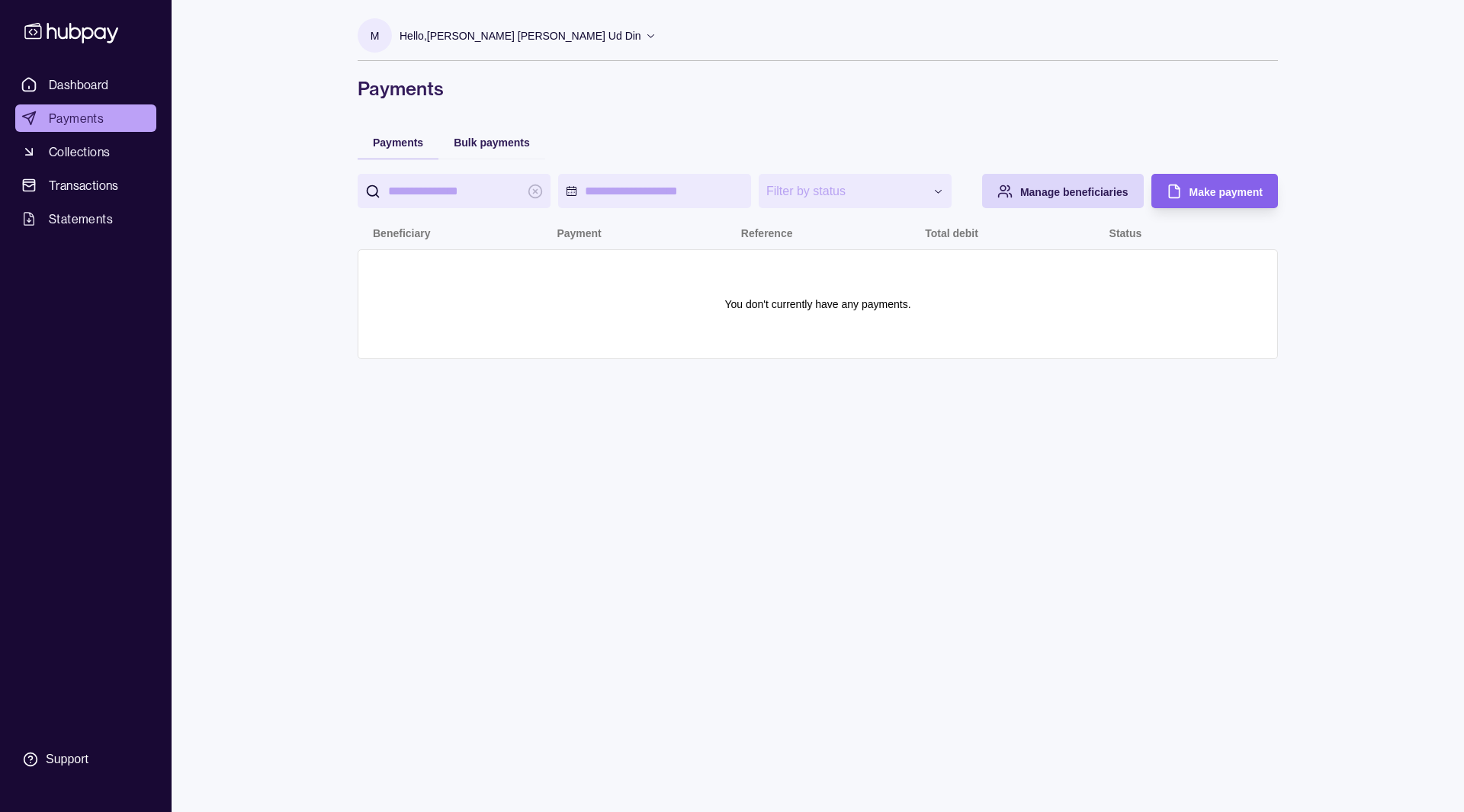
click at [286, 297] on div "**********" at bounding box center [732, 406] width 1464 height 812
click at [97, 151] on span "Collections" at bounding box center [79, 152] width 61 height 18
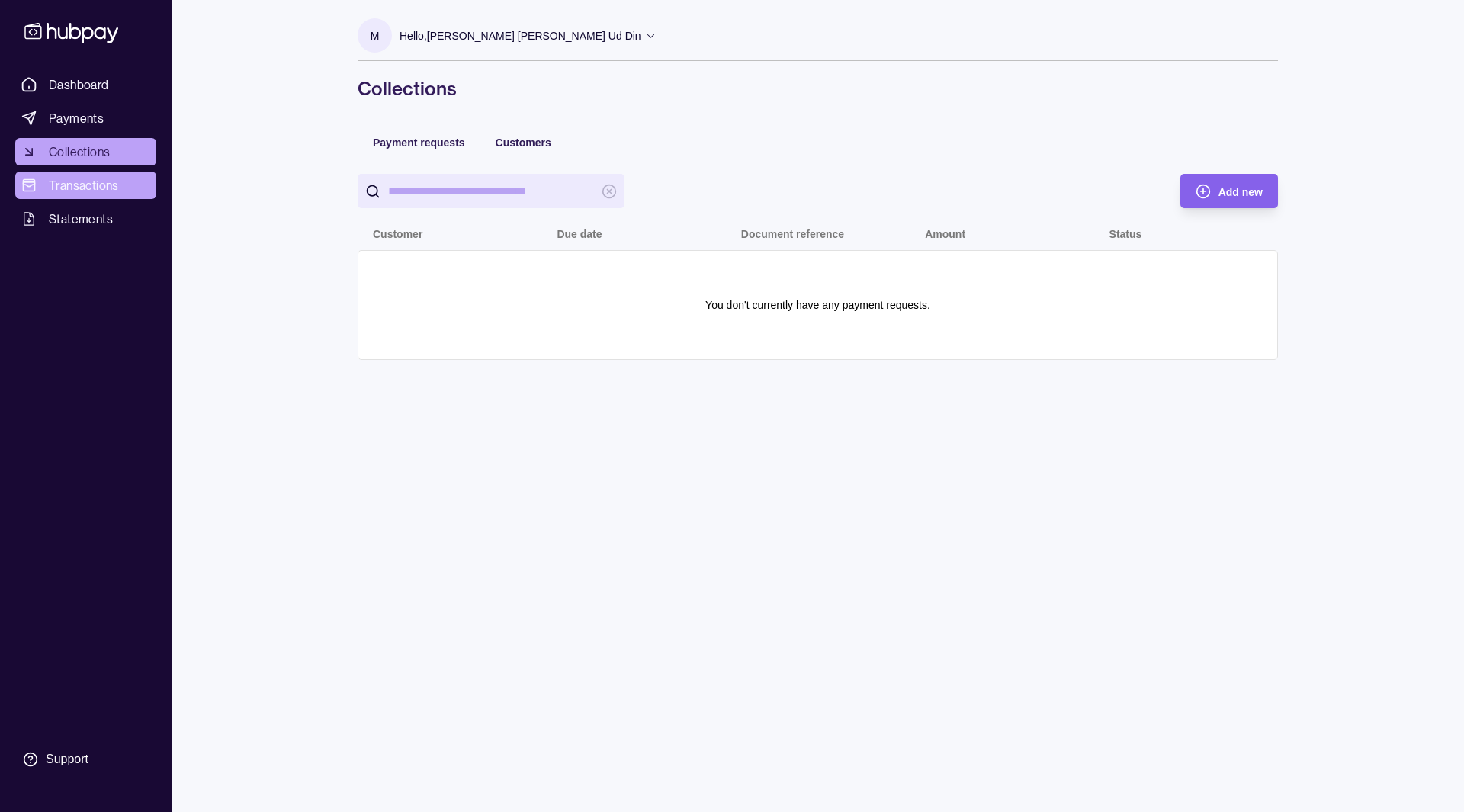
click at [101, 172] on link "Transactions" at bounding box center [86, 185] width 141 height 28
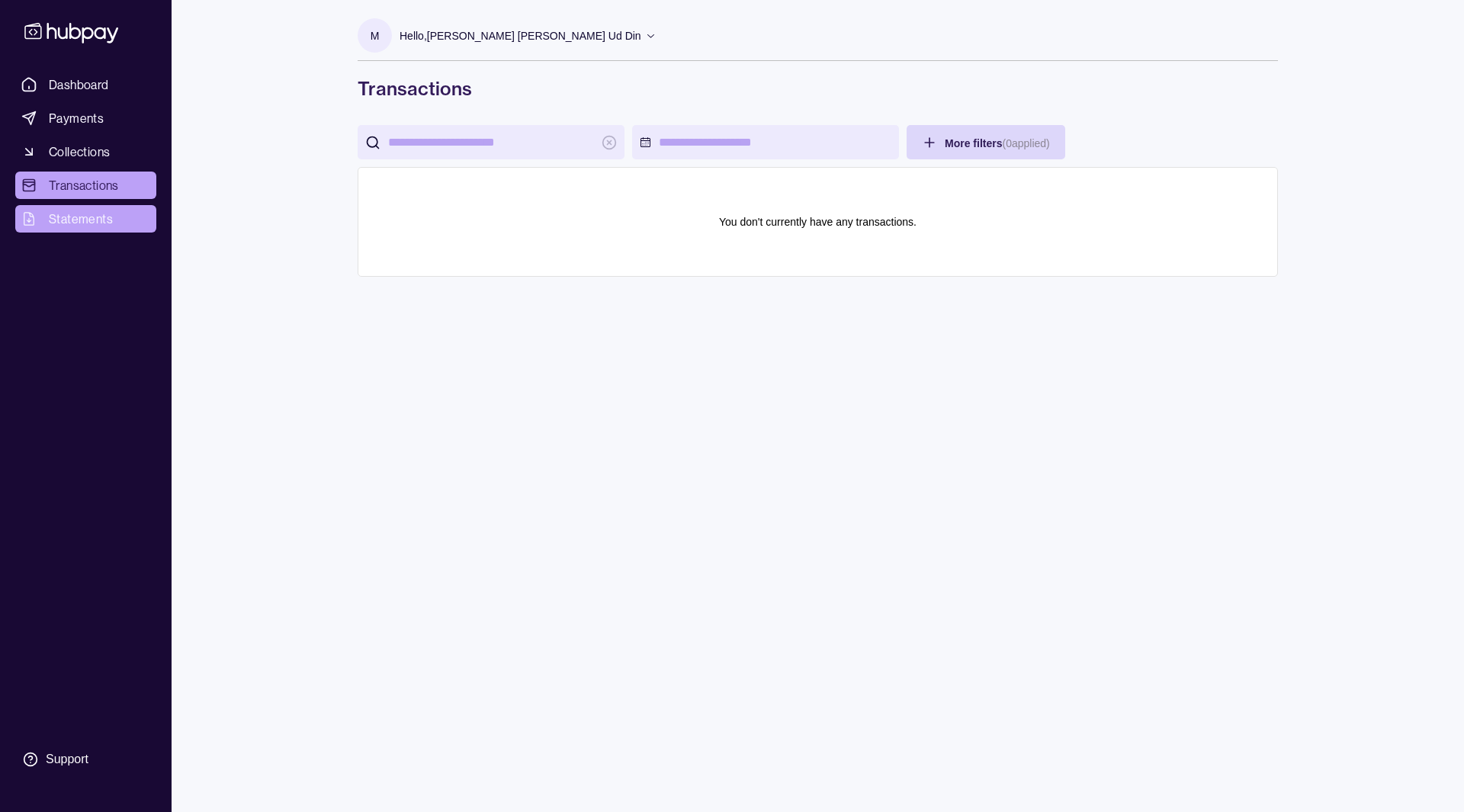
click at [87, 210] on span "Statements" at bounding box center [80, 218] width 64 height 18
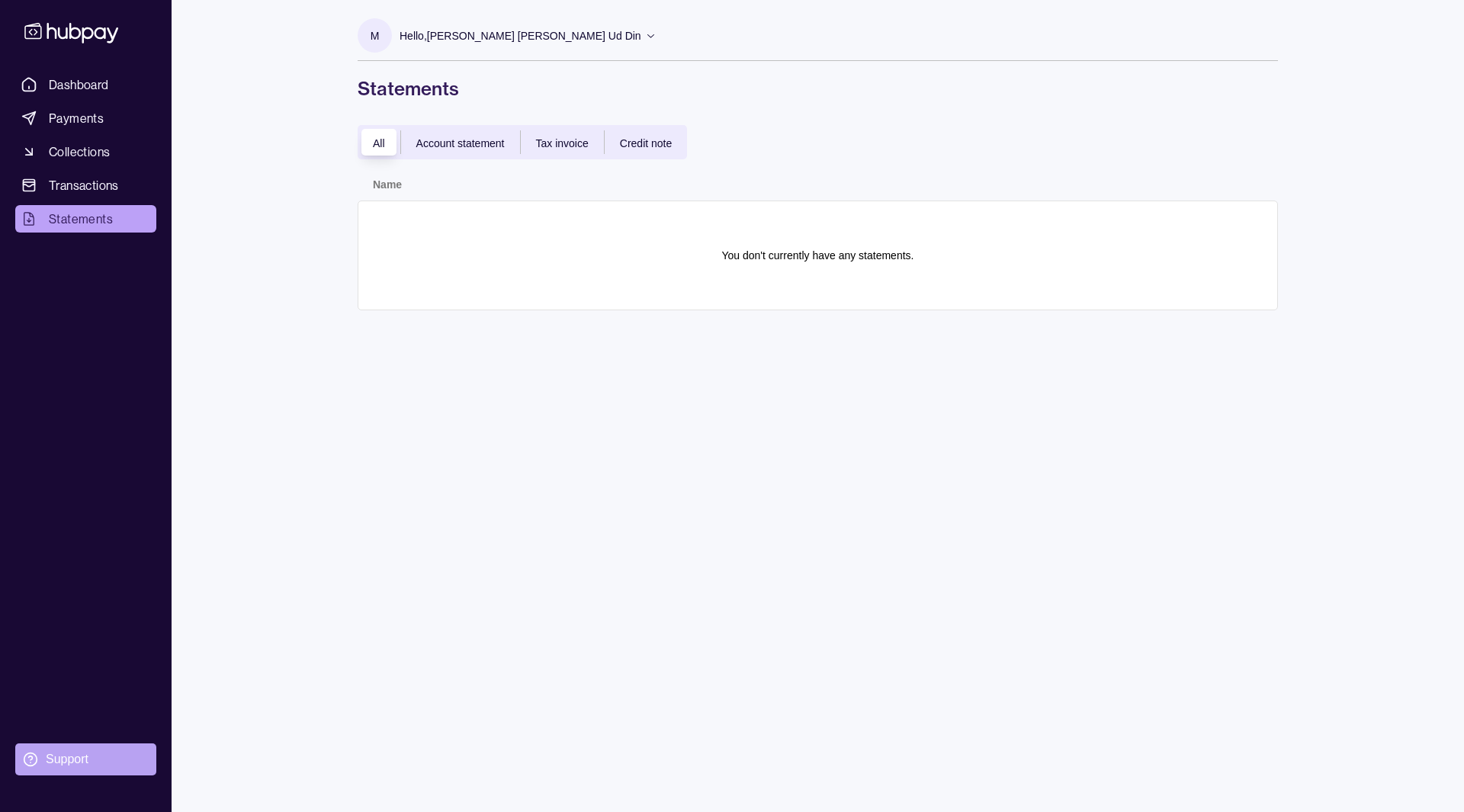
click at [65, 760] on div "Support" at bounding box center [67, 759] width 43 height 17
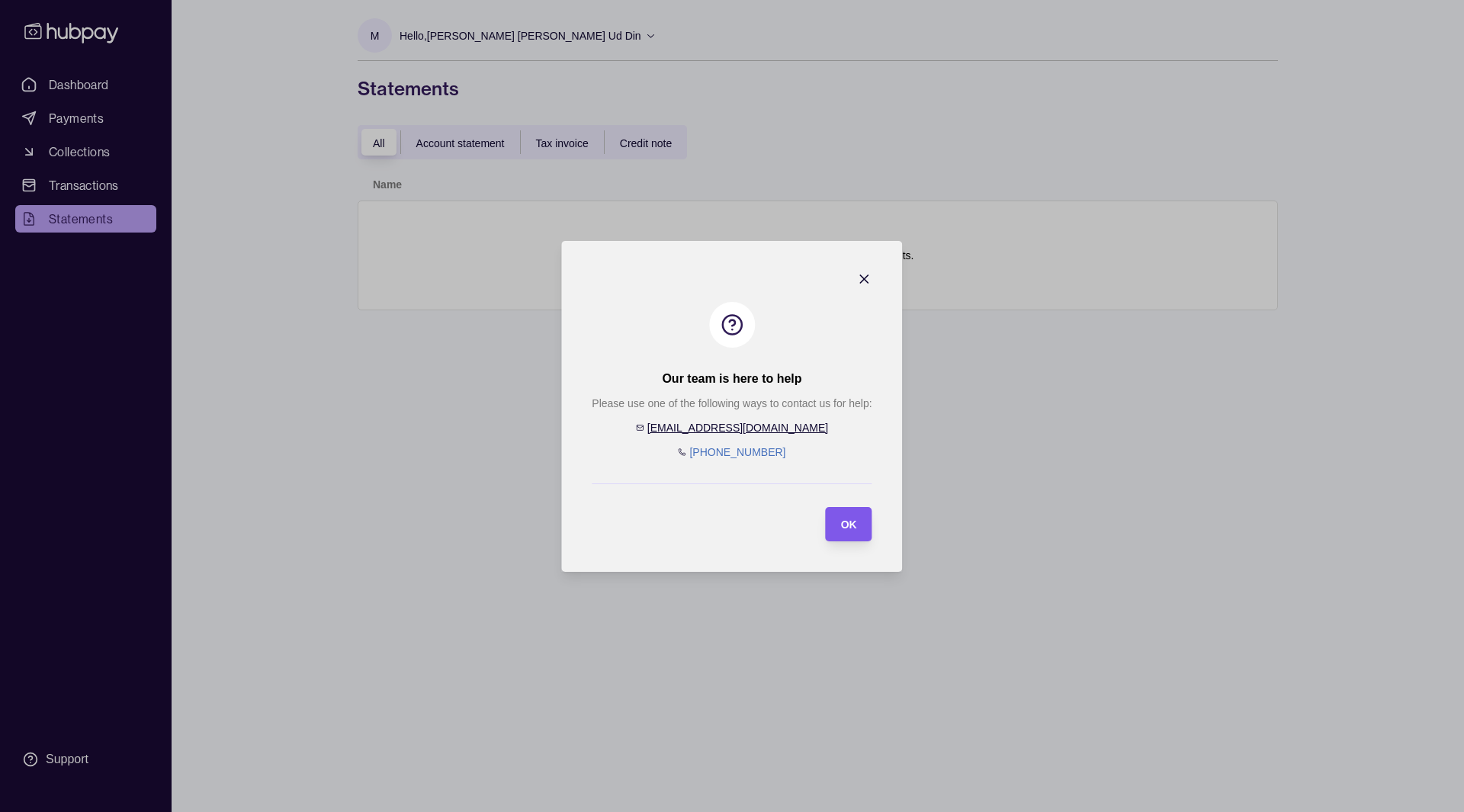
click at [853, 529] on span "OK" at bounding box center [849, 524] width 16 height 12
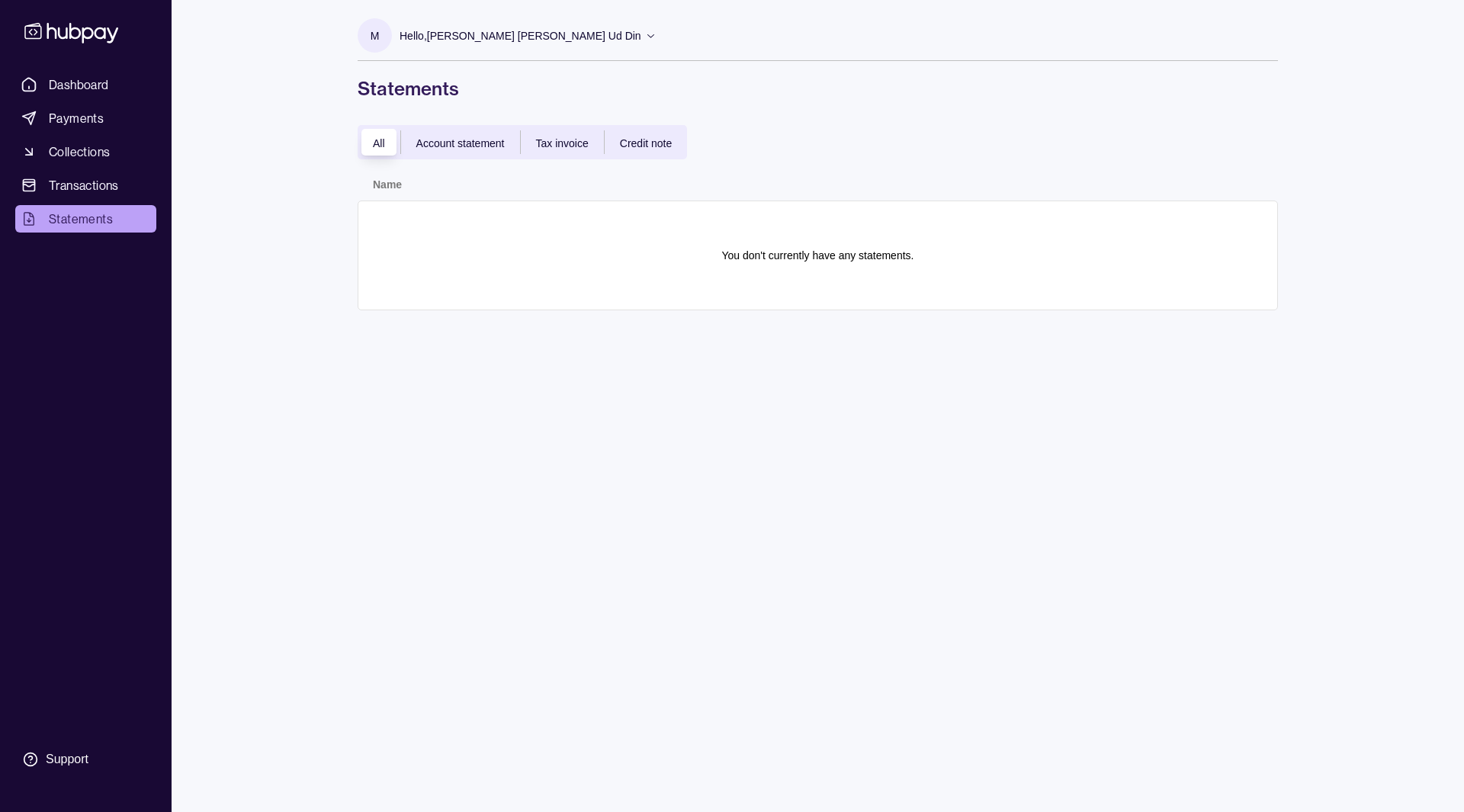
click at [349, 316] on section "All Account statement Tax invoice Credit note Name You don't currently have any…" at bounding box center [818, 233] width 981 height 216
click at [445, 144] on span "Account statement" at bounding box center [460, 143] width 88 height 12
click at [365, 139] on div "All" at bounding box center [379, 142] width 43 height 18
click at [54, 80] on span "Dashboard" at bounding box center [79, 84] width 60 height 18
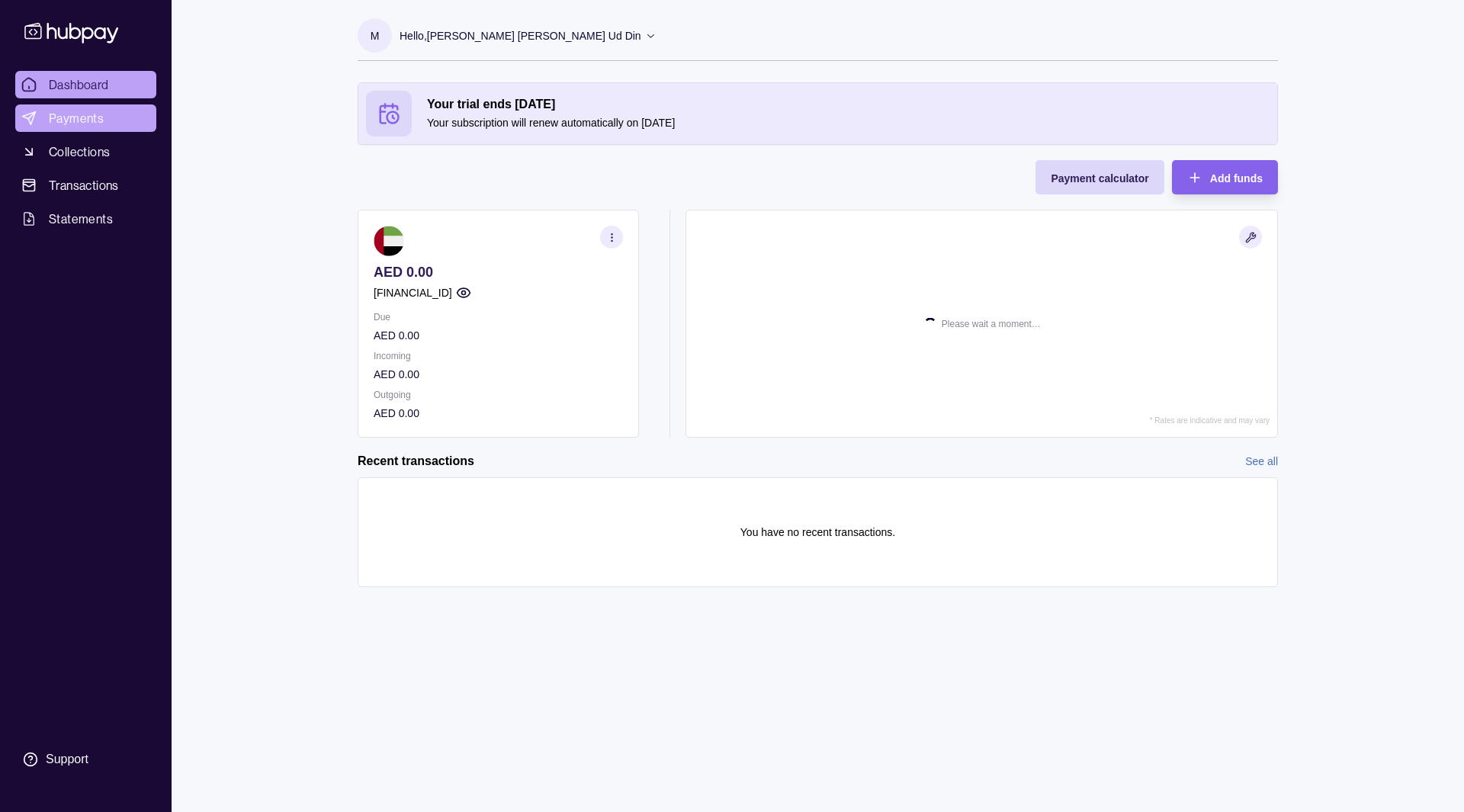
click at [91, 117] on span "Payments" at bounding box center [75, 117] width 55 height 18
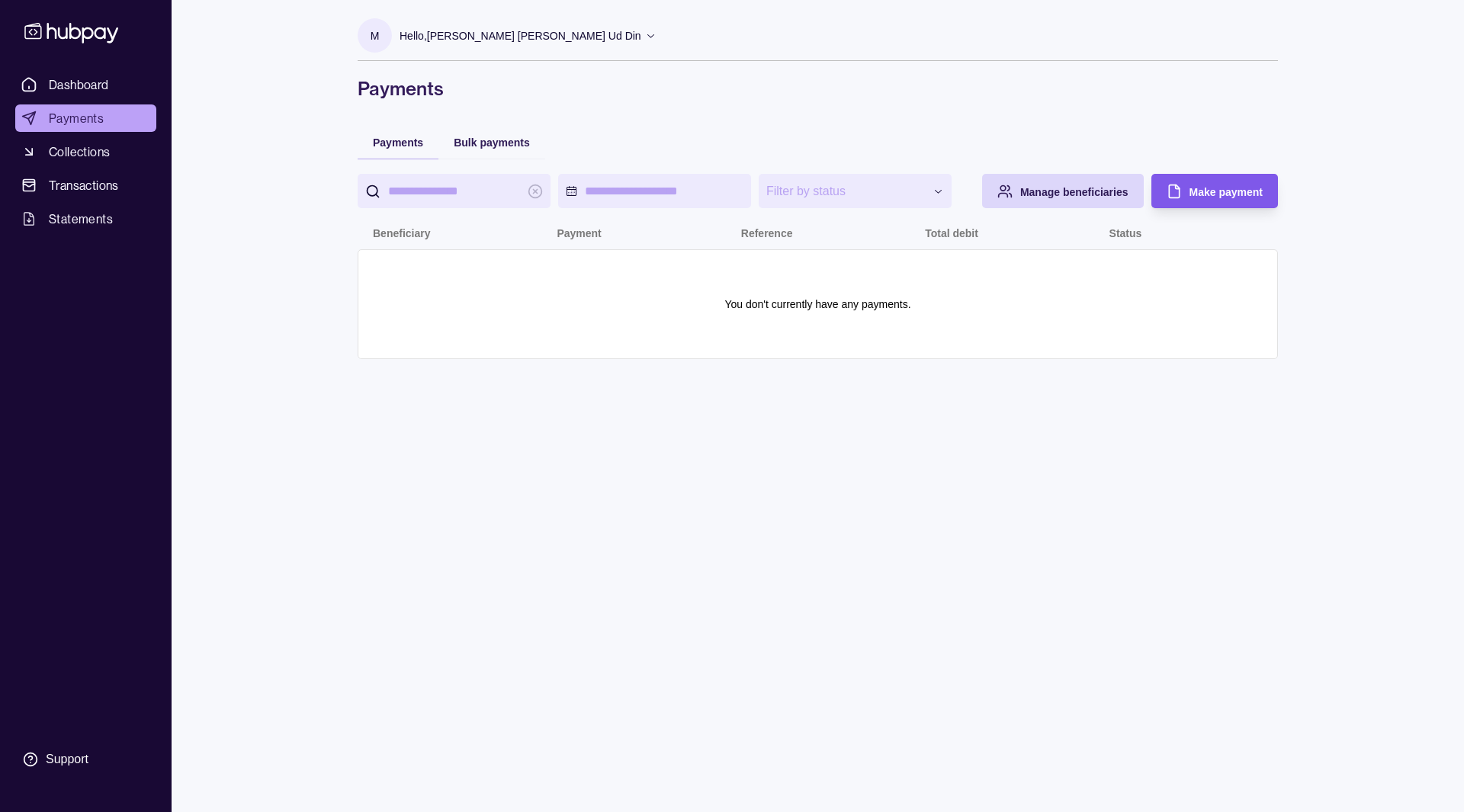
click at [1212, 196] on span "Make payment" at bounding box center [1226, 191] width 73 height 12
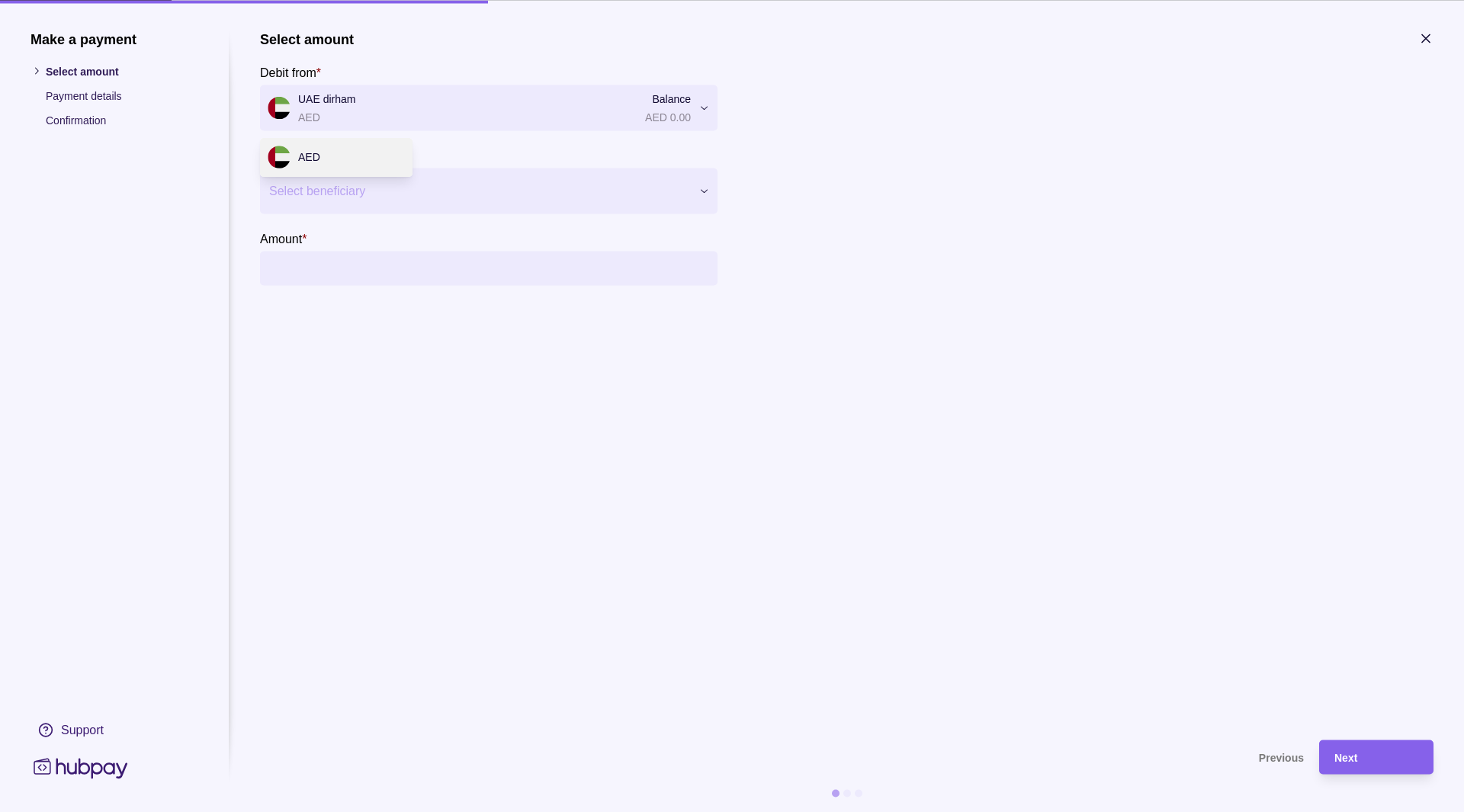
click at [484, 811] on div "Make a payment Select amount Payment details Confirmation Support Select amount…" at bounding box center [732, 812] width 1464 height 0
click at [349, 193] on div at bounding box center [479, 190] width 420 height 21
click at [376, 317] on section "Select amount Debit from * UAE dirham AED Balance AED 0.00 *** Pay to * Select …" at bounding box center [846, 377] width 1173 height 694
click at [415, 274] on input "Amount *" at bounding box center [504, 267] width 412 height 34
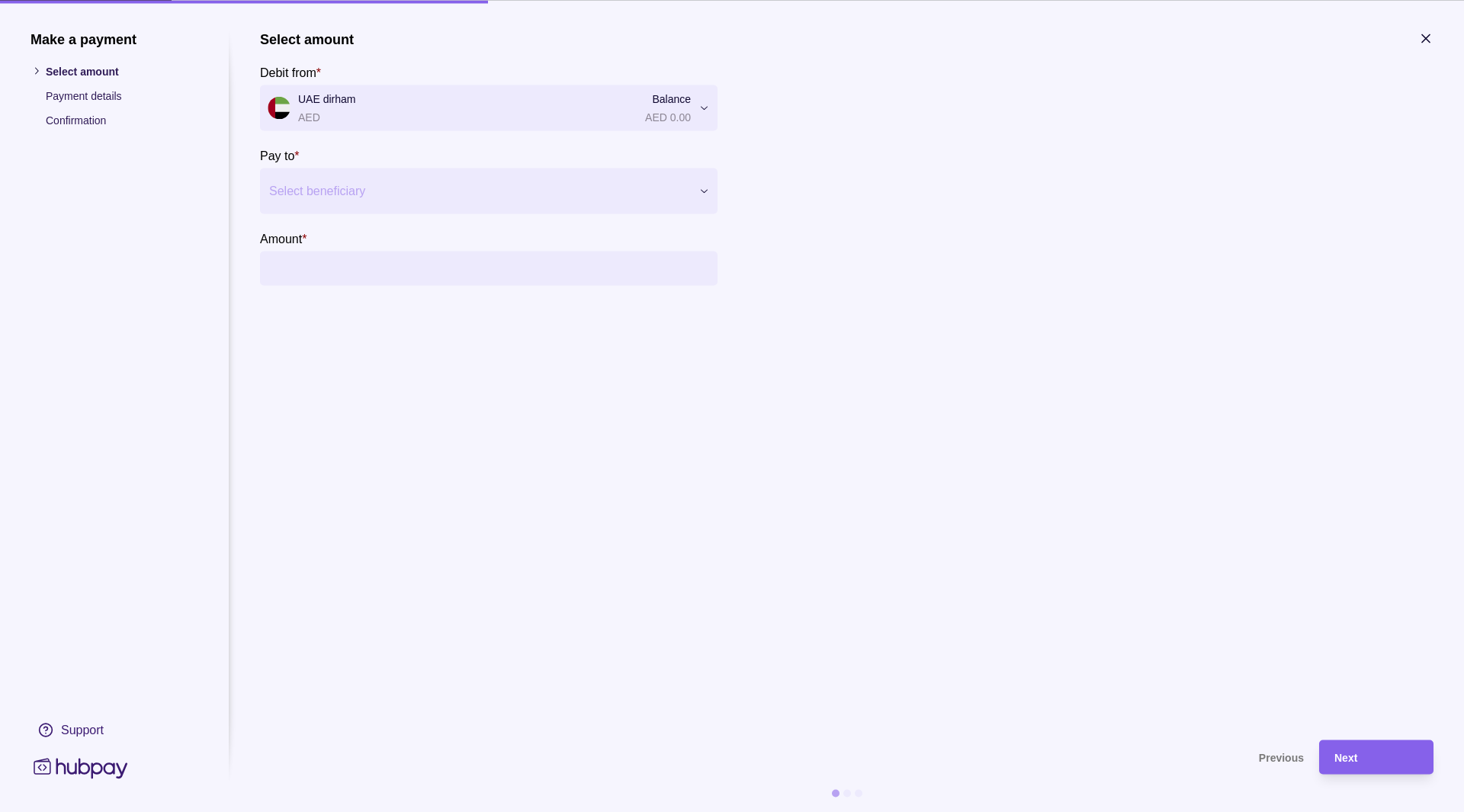
click at [269, 270] on div at bounding box center [279, 268] width 23 height 23
click at [372, 279] on input "Amount *" at bounding box center [504, 267] width 412 height 34
click at [108, 99] on p "Payment details" at bounding box center [122, 94] width 152 height 17
click at [95, 110] on ul "Select amount Payment details Confirmation" at bounding box center [114, 95] width 168 height 66
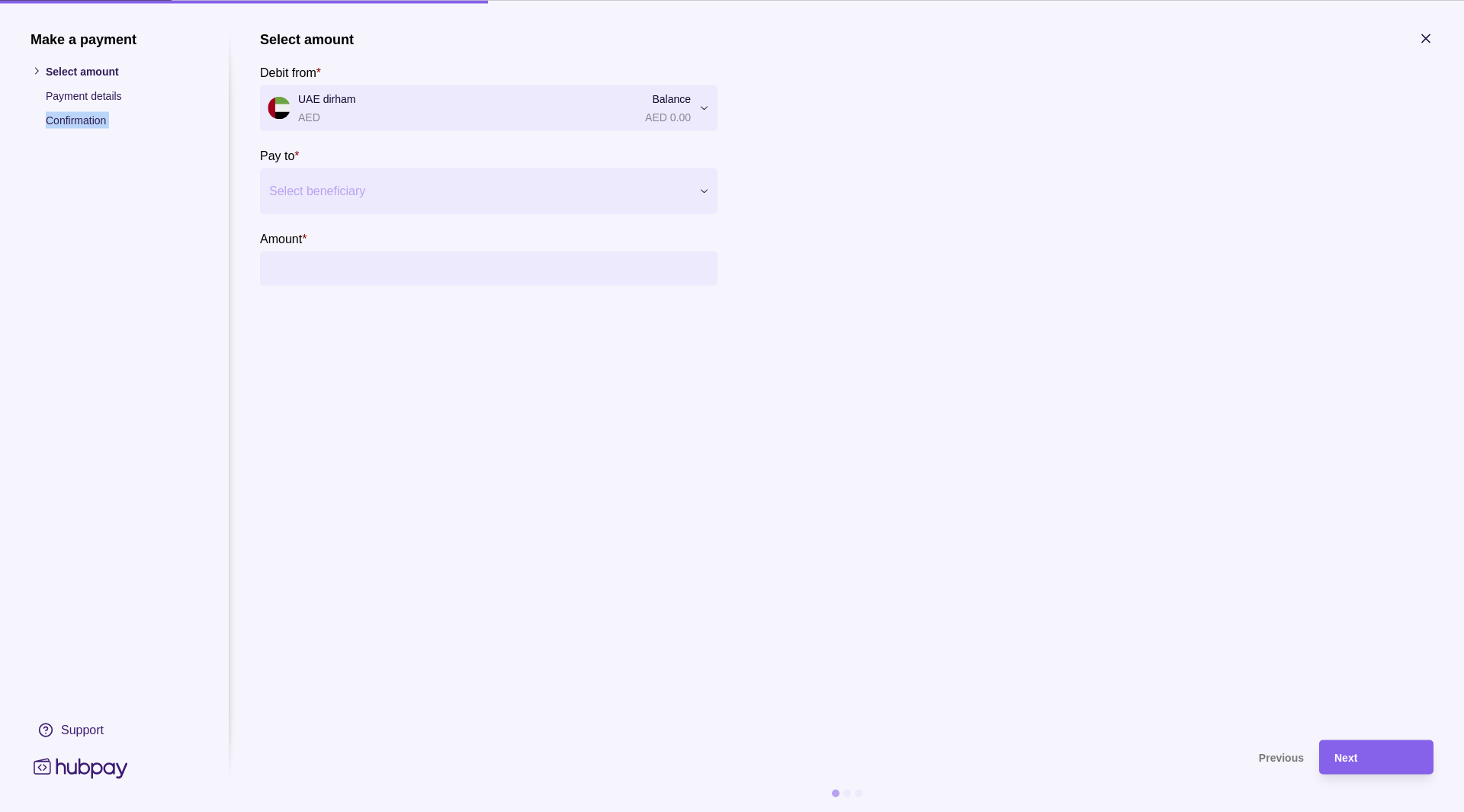
click at [95, 110] on ul "Select amount Payment details Confirmation" at bounding box center [114, 95] width 168 height 66
click at [1431, 39] on icon "button" at bounding box center [1425, 37] width 15 height 15
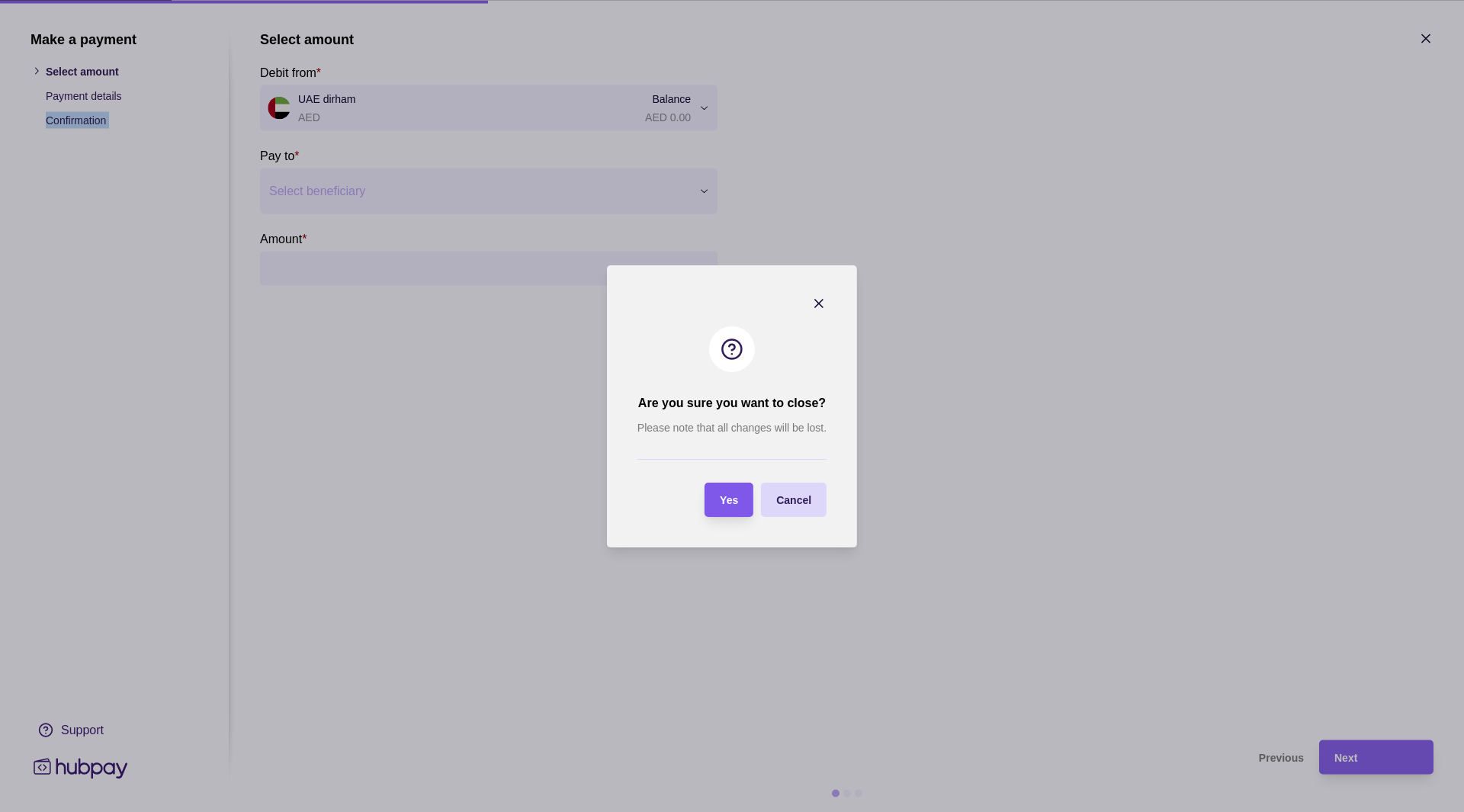
click at [737, 502] on span "Yes" at bounding box center [729, 499] width 18 height 12
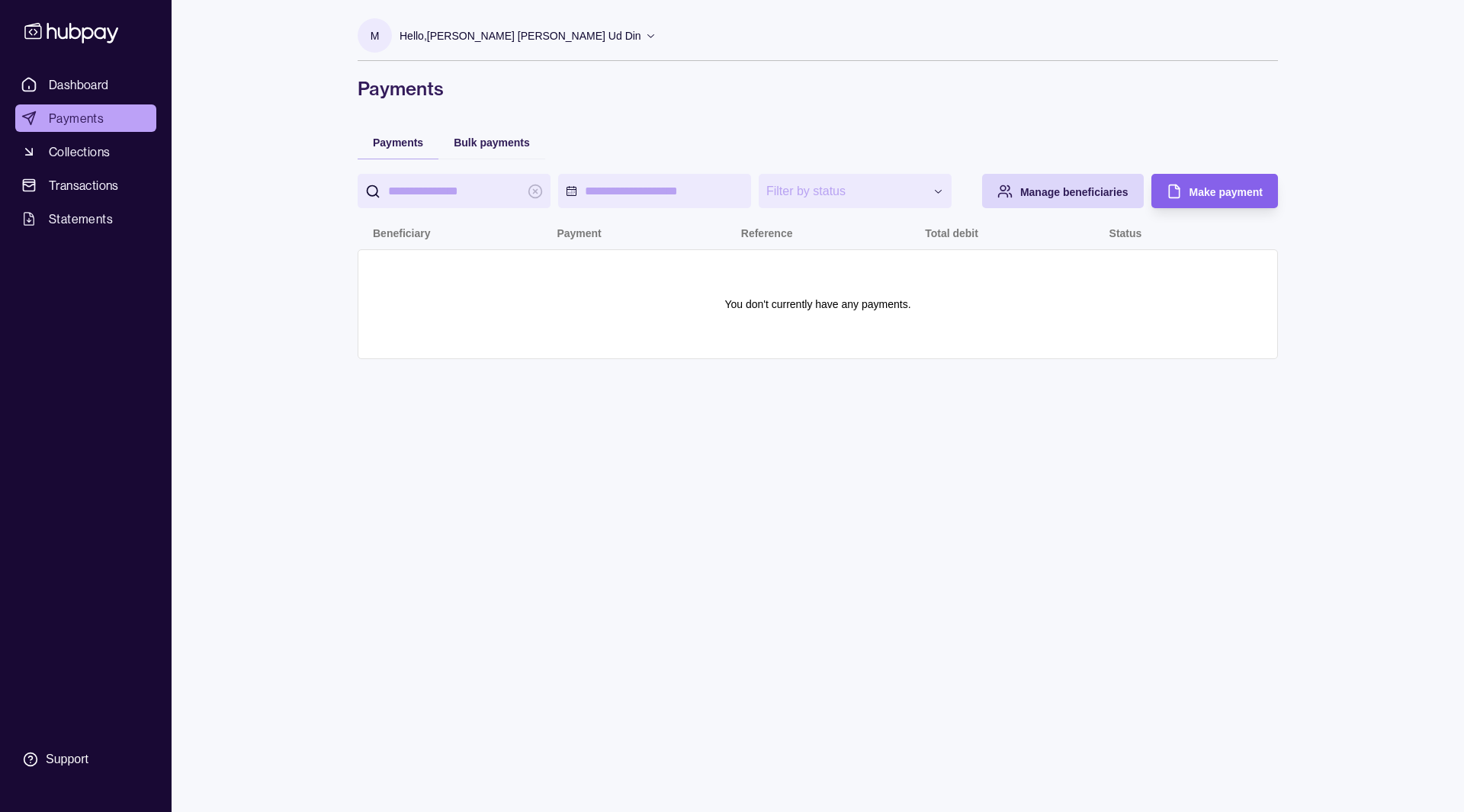
click at [751, 445] on div "**********" at bounding box center [818, 406] width 981 height 812
